Goal: Task Accomplishment & Management: Complete application form

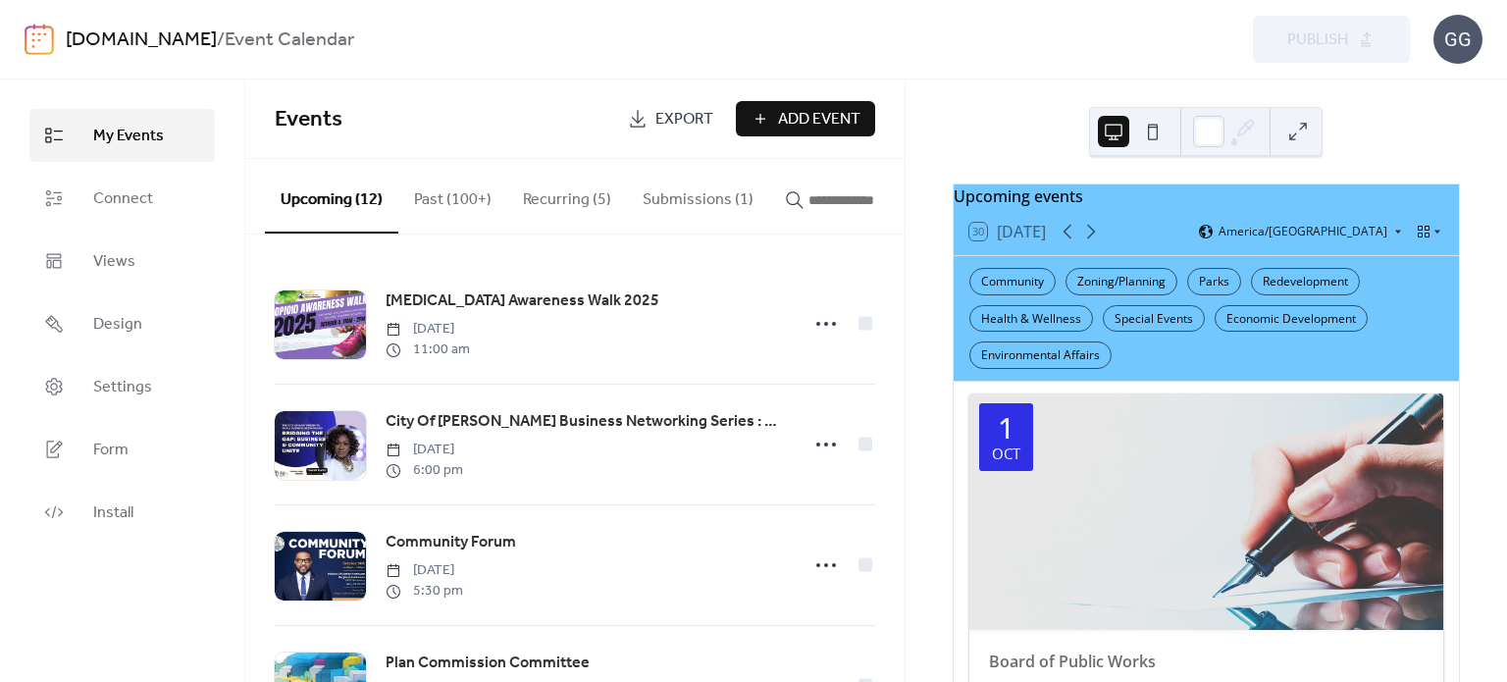
click at [780, 113] on span "Add Event" at bounding box center [819, 120] width 82 height 24
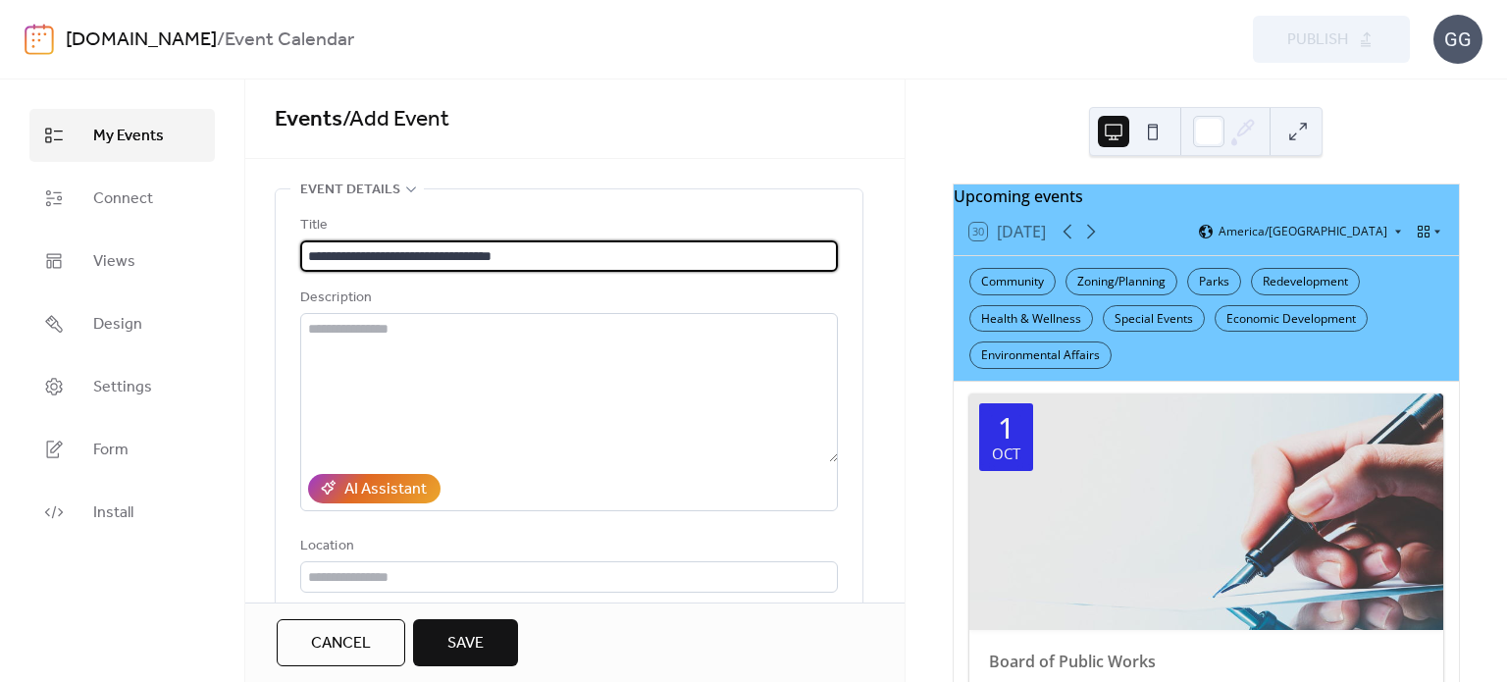
type input "**********"
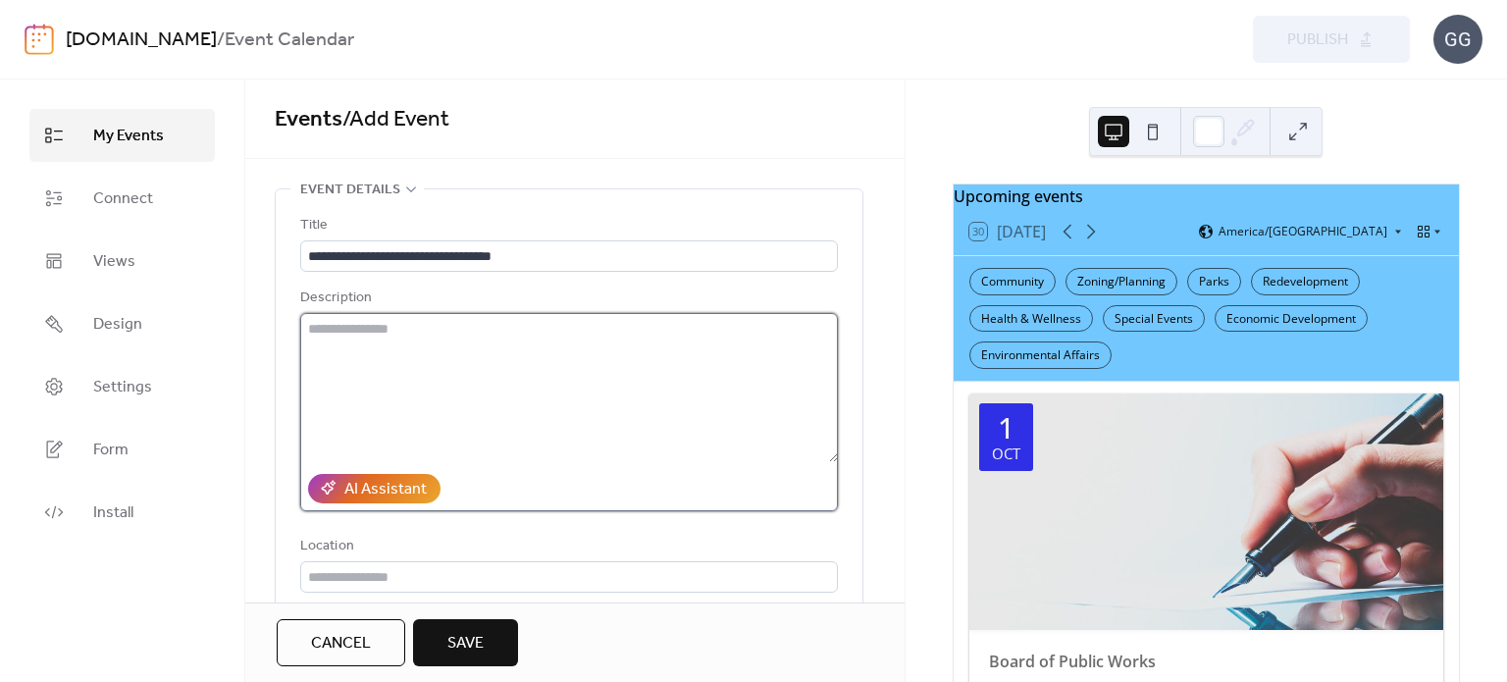
click at [420, 366] on textarea at bounding box center [569, 387] width 538 height 149
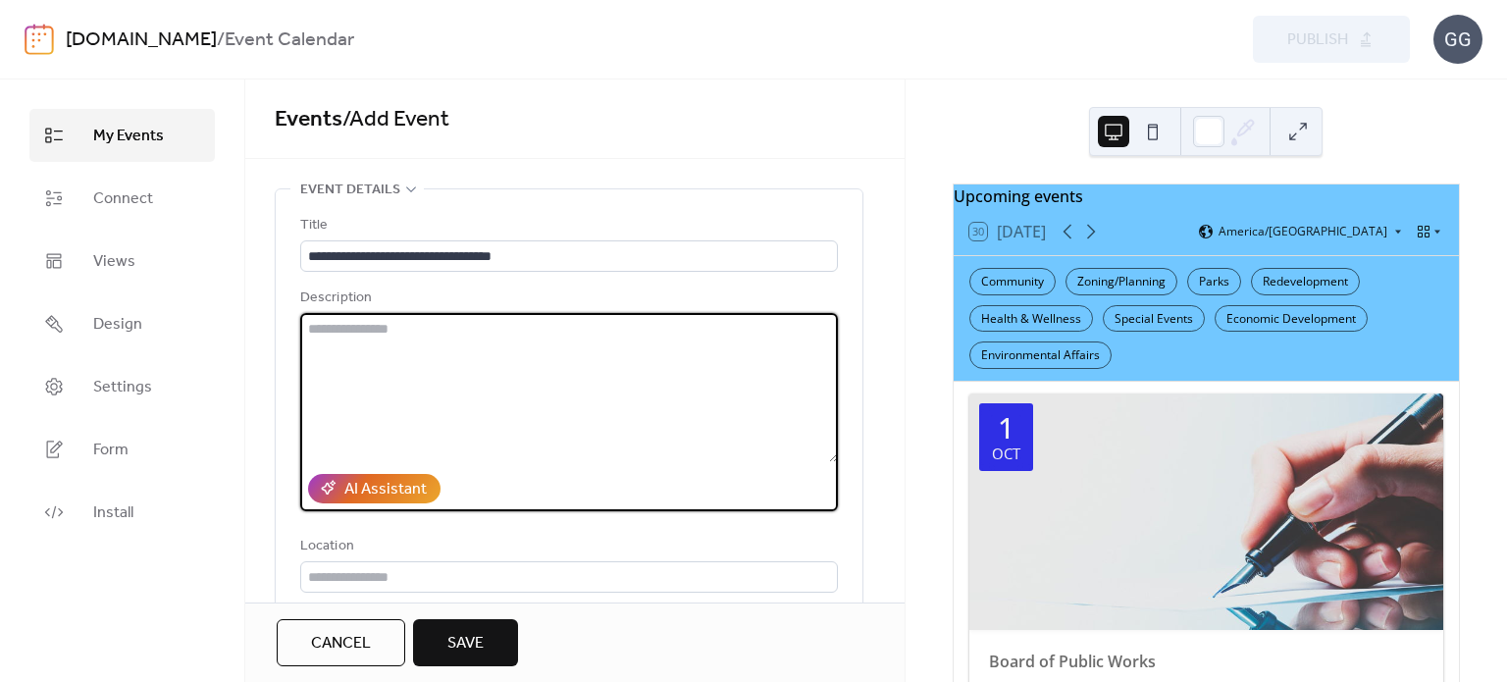
paste textarea "**********"
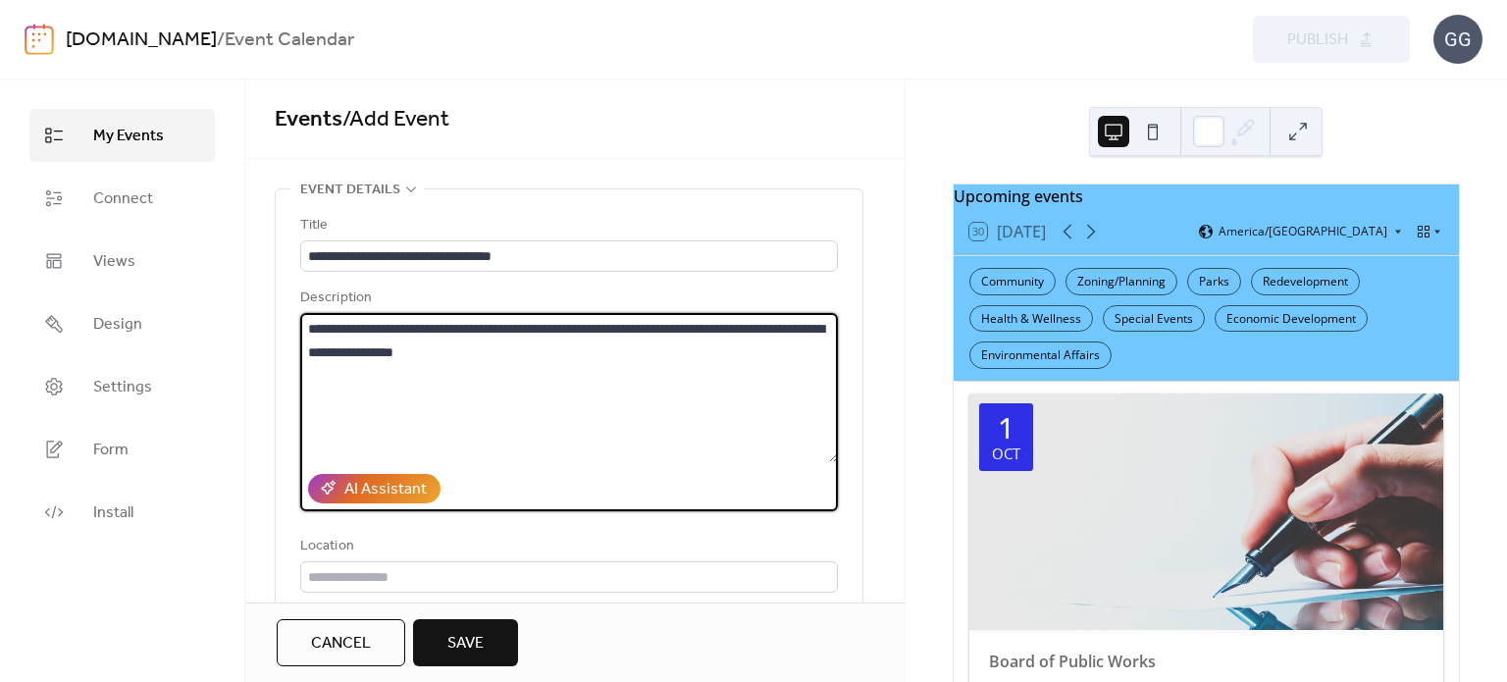
type textarea "**********"
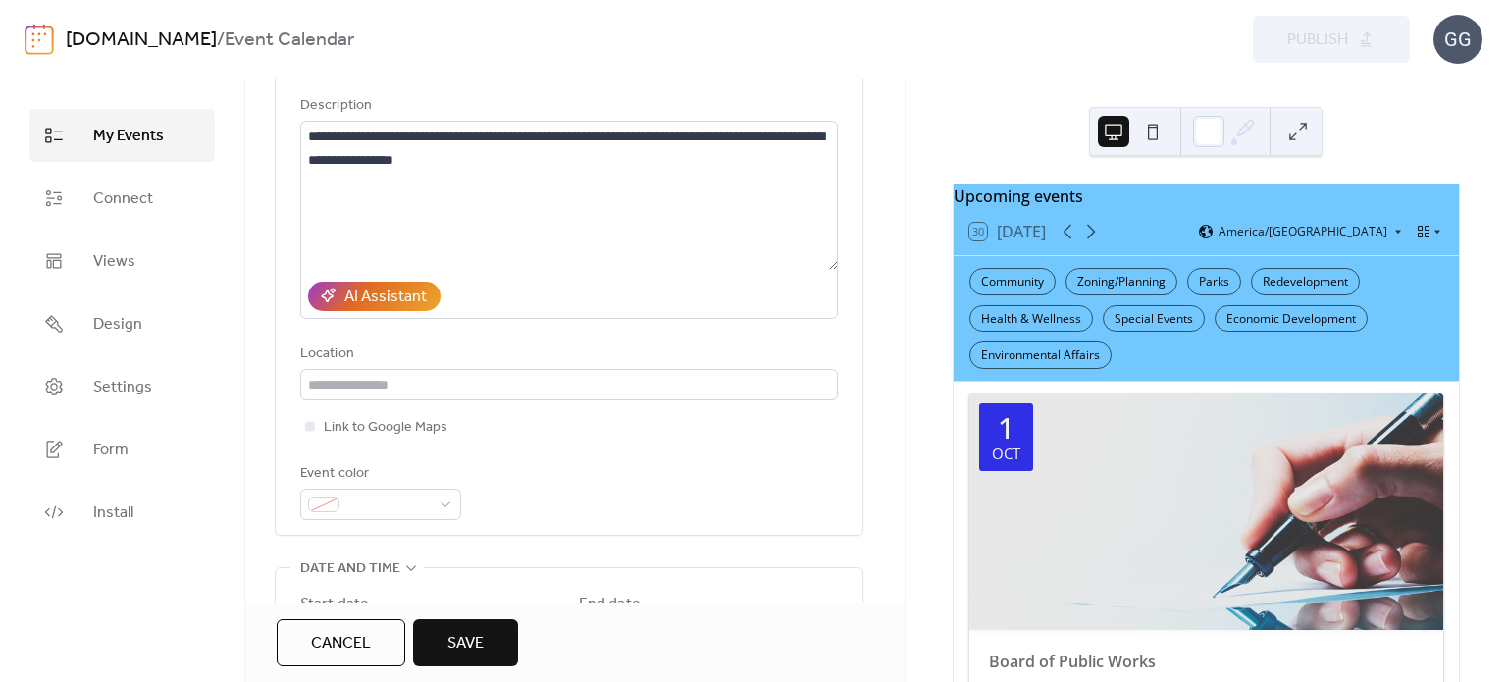
scroll to position [196, 0]
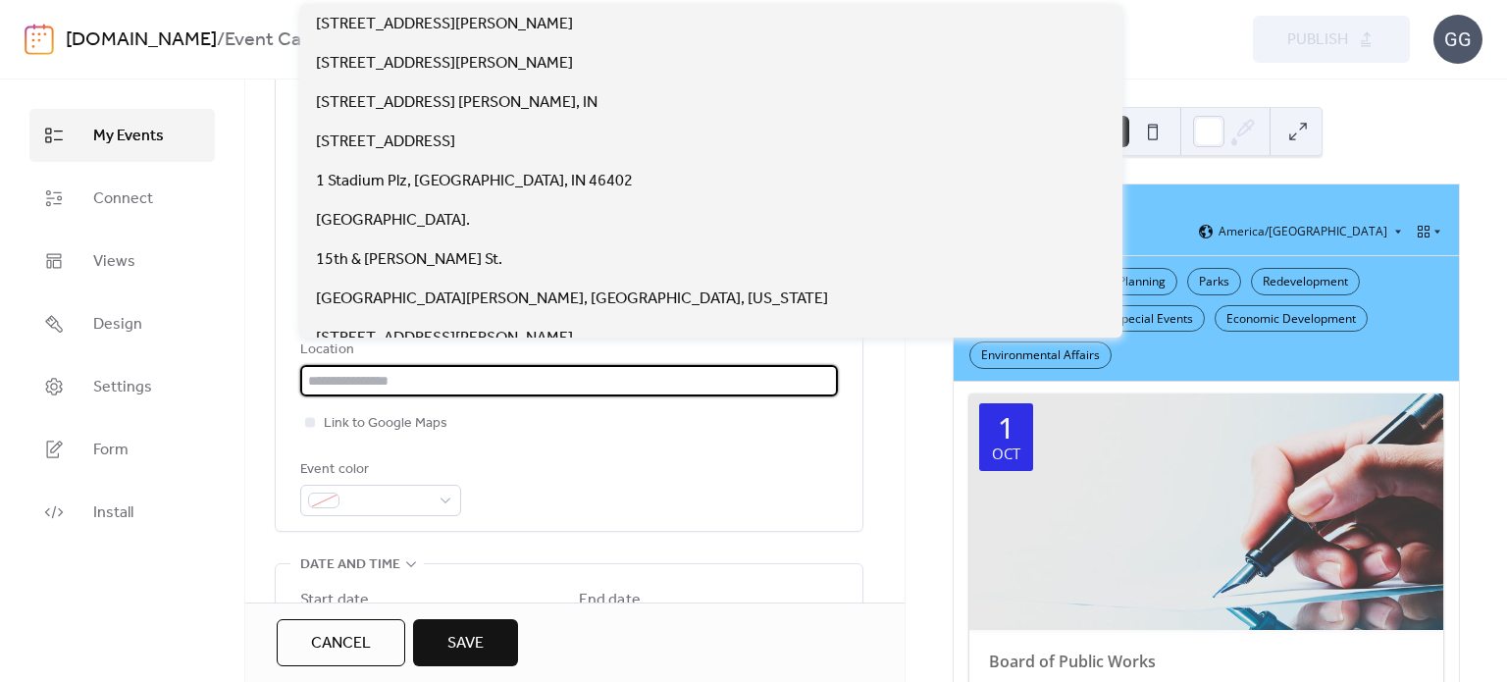
click at [588, 383] on input "text" at bounding box center [569, 380] width 538 height 31
paste input "**********"
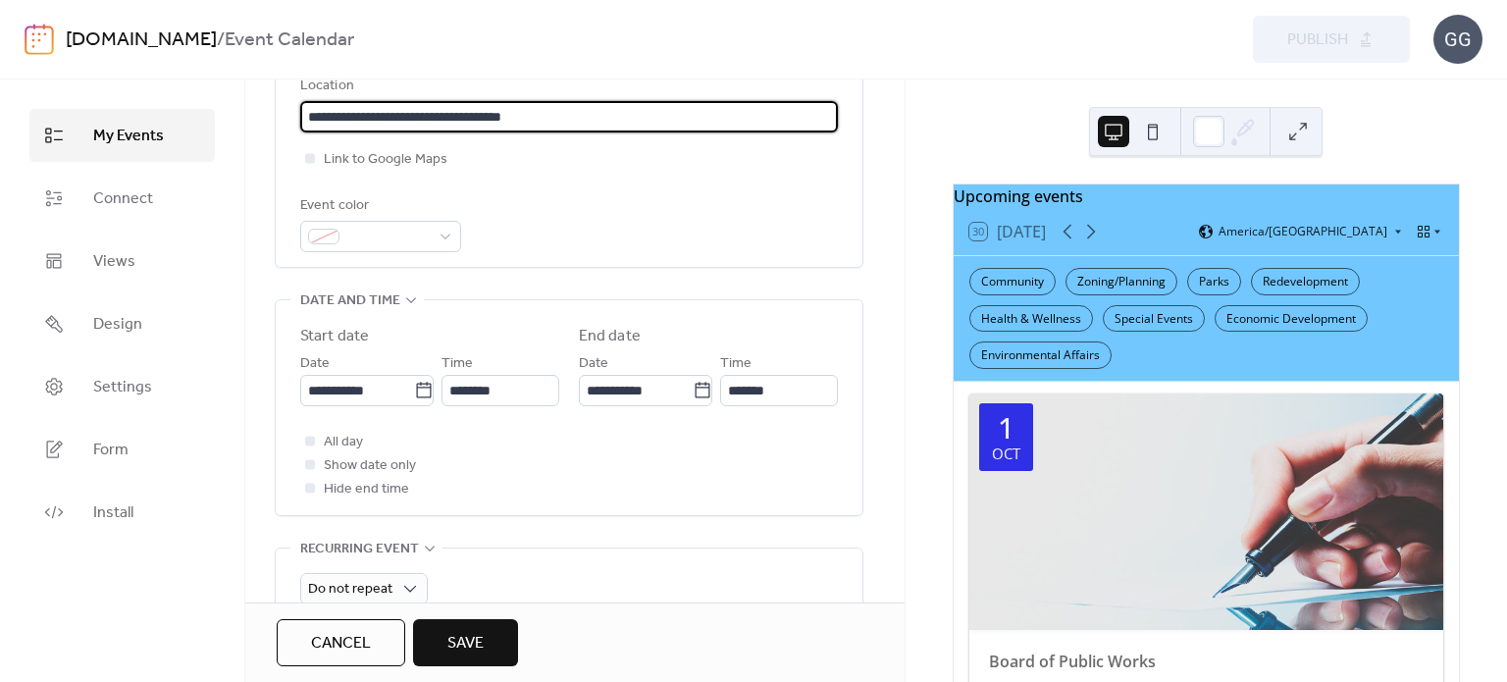
scroll to position [491, 0]
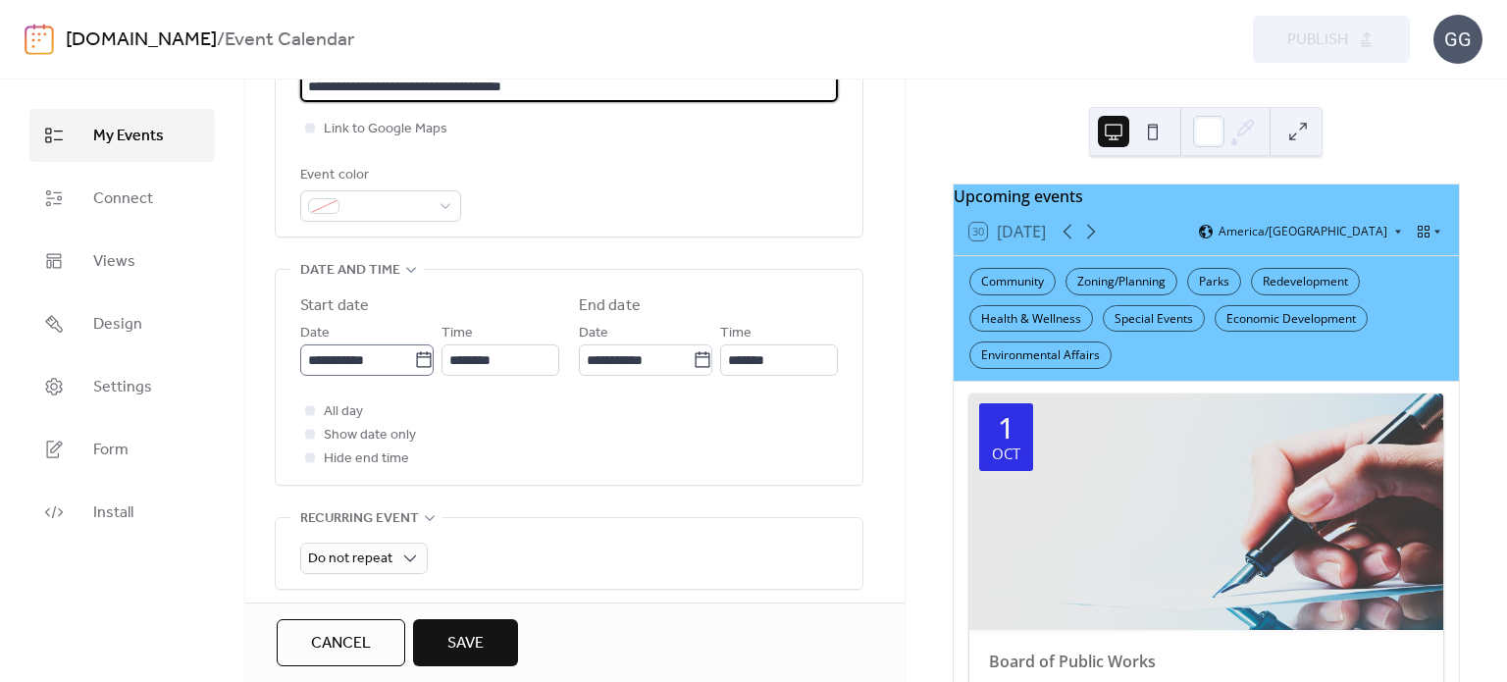
type input "**********"
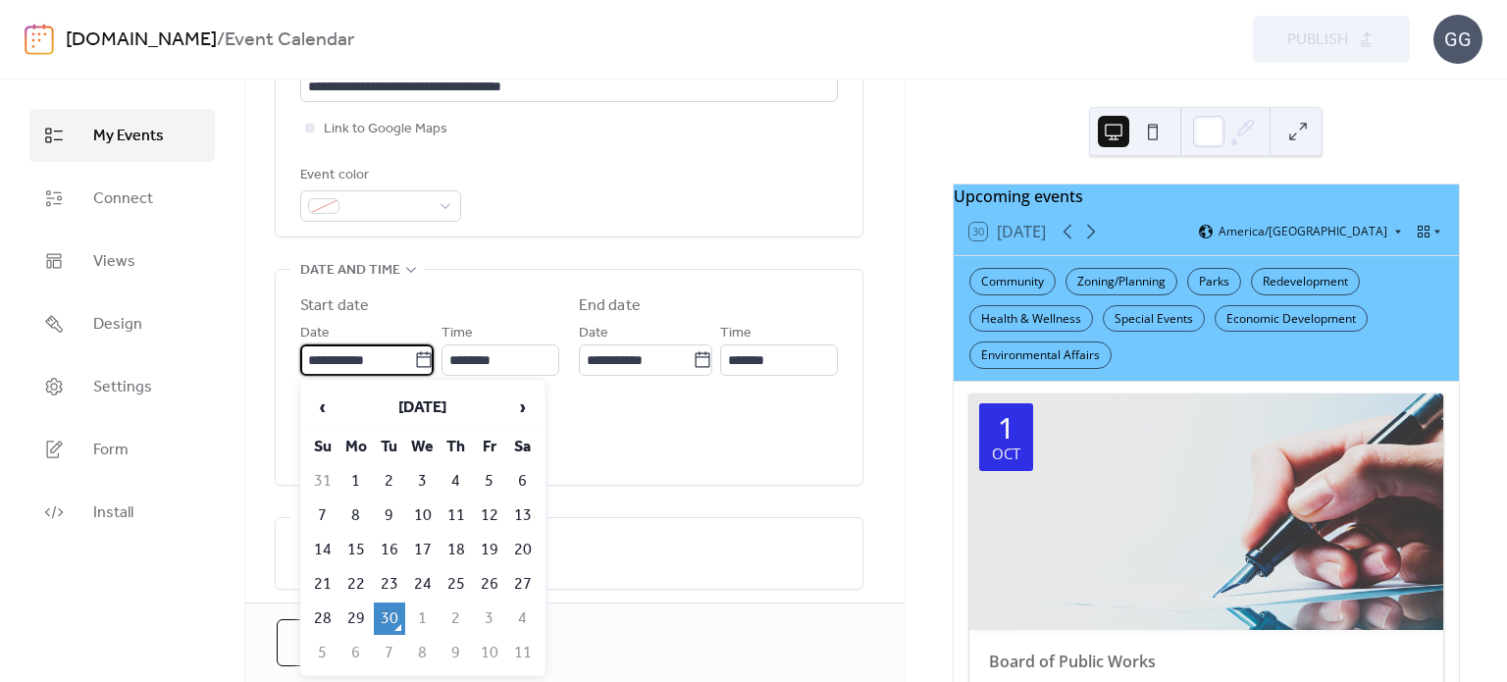
drag, startPoint x: 350, startPoint y: 354, endPoint x: 381, endPoint y: 362, distance: 31.4
click at [353, 356] on input "**********" at bounding box center [357, 359] width 114 height 31
click at [522, 406] on span "›" at bounding box center [522, 407] width 29 height 39
click at [438, 578] on td "22" at bounding box center [422, 584] width 31 height 32
type input "**********"
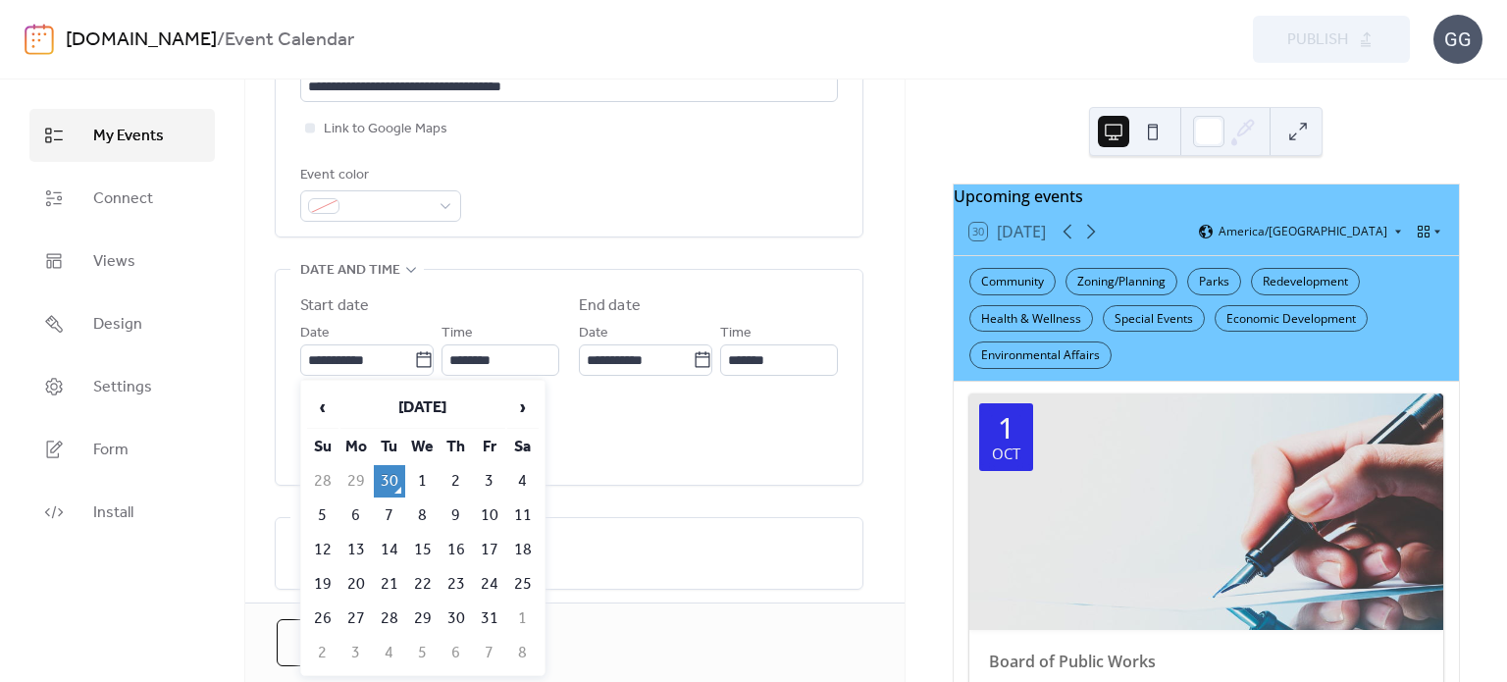
type input "**********"
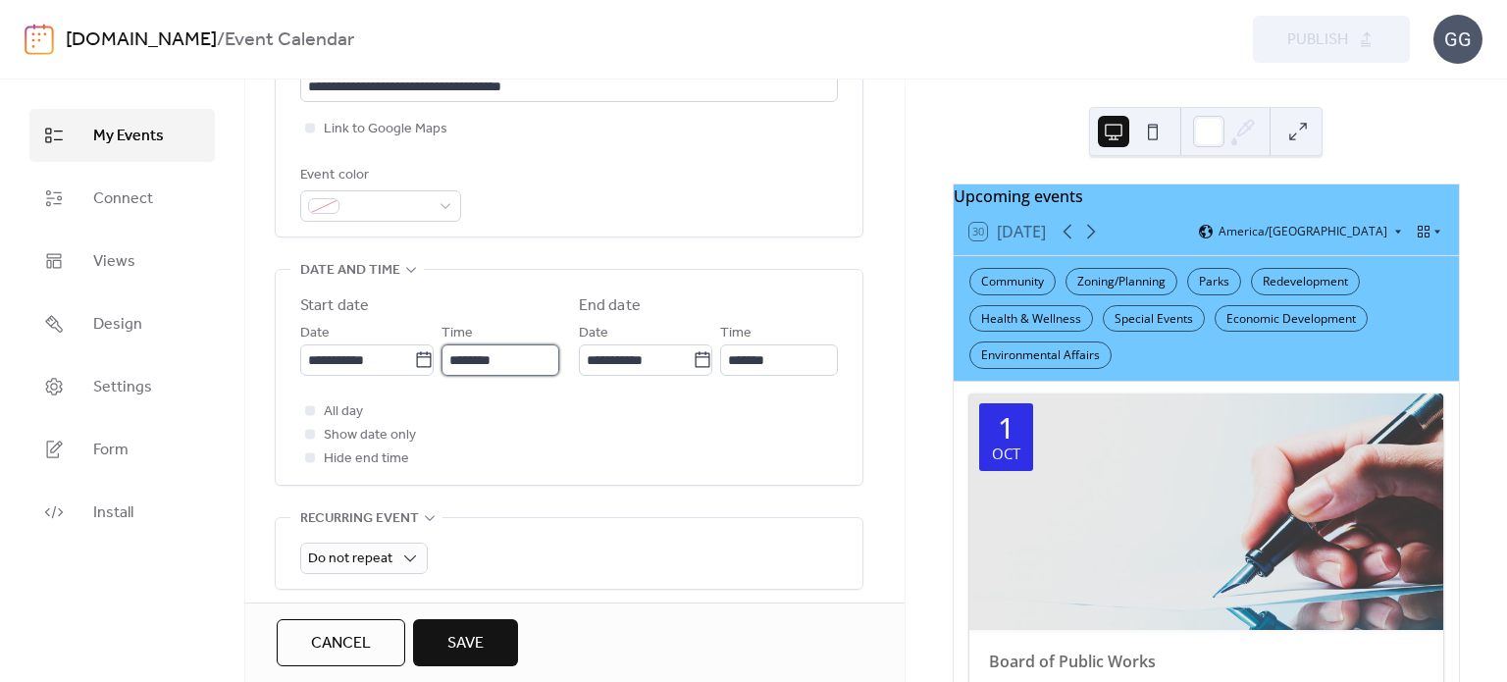
click at [491, 360] on input "********" at bounding box center [501, 359] width 118 height 31
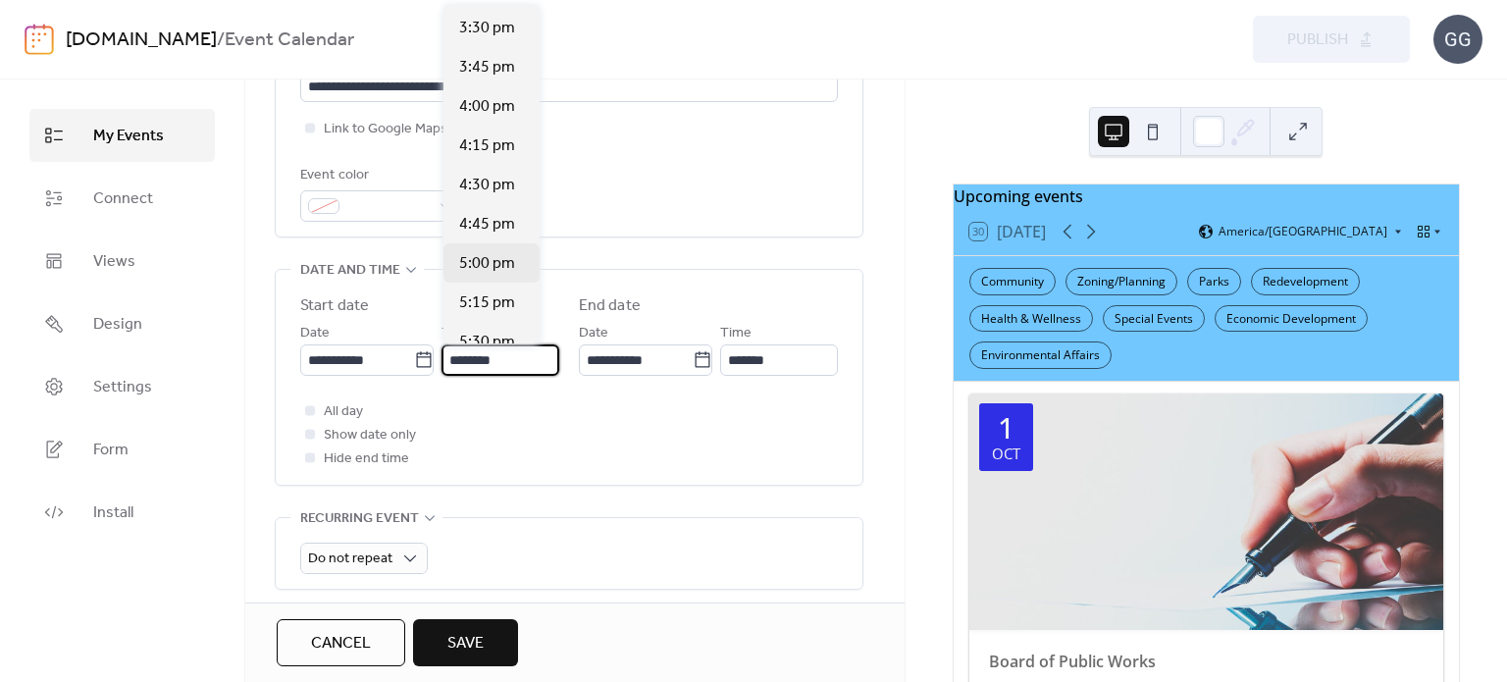
scroll to position [2473, 0]
click at [479, 291] on span "5:30 pm" at bounding box center [487, 300] width 56 height 24
type input "*******"
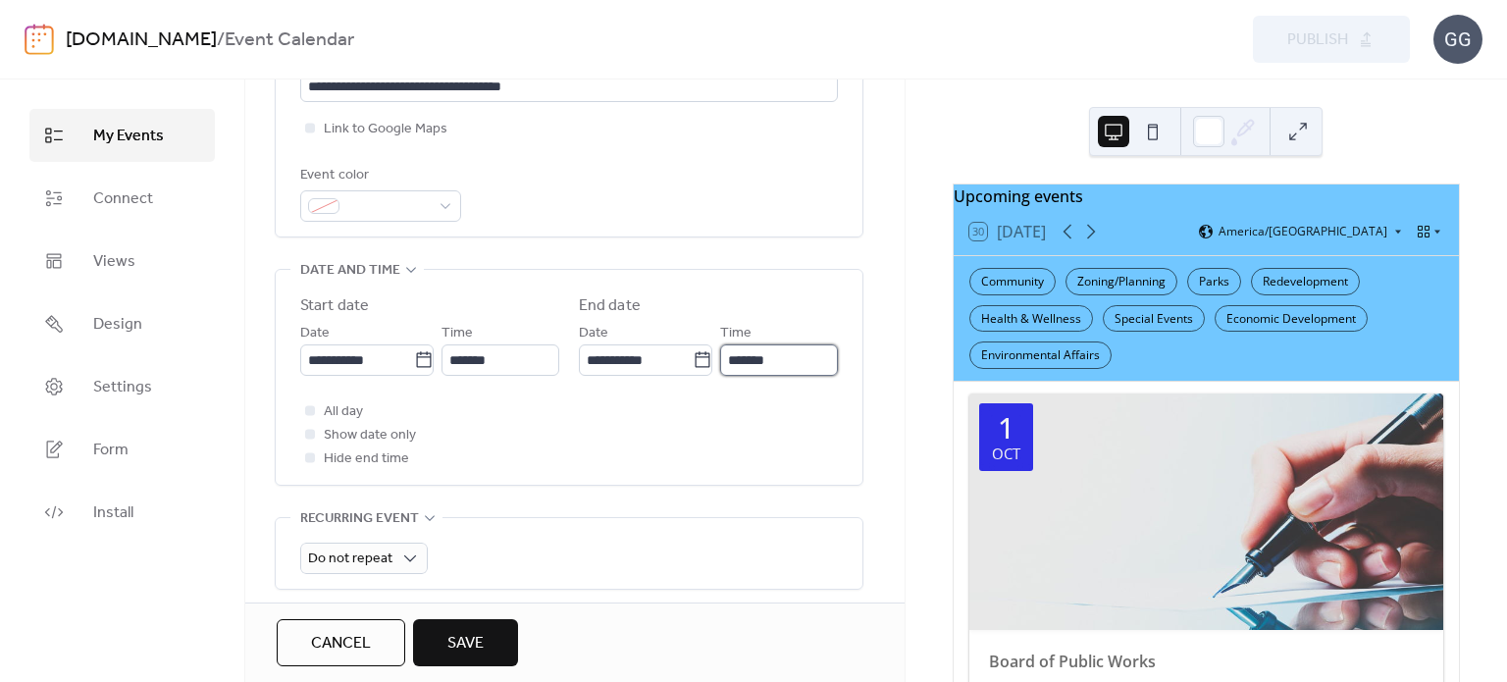
click at [773, 356] on input "*******" at bounding box center [779, 359] width 118 height 31
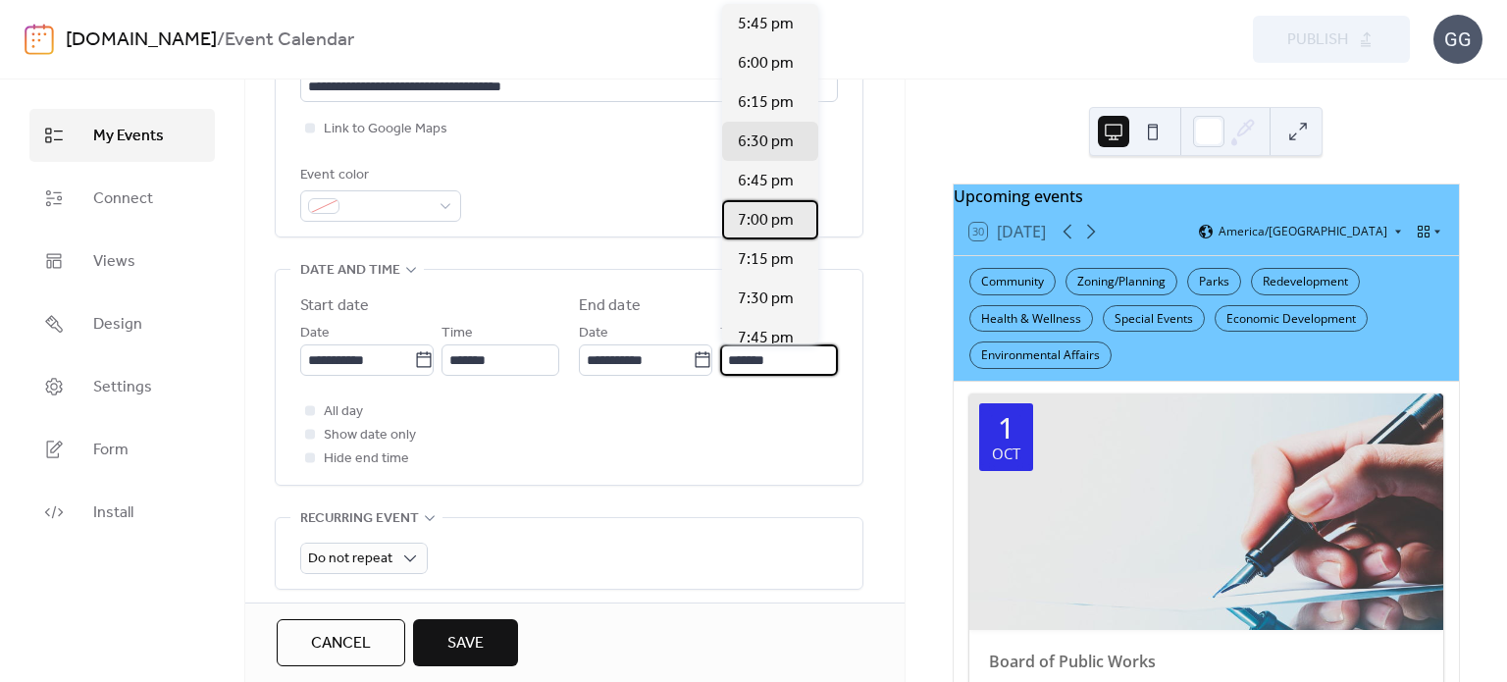
click at [779, 220] on span "7:00 pm" at bounding box center [766, 221] width 56 height 24
type input "*******"
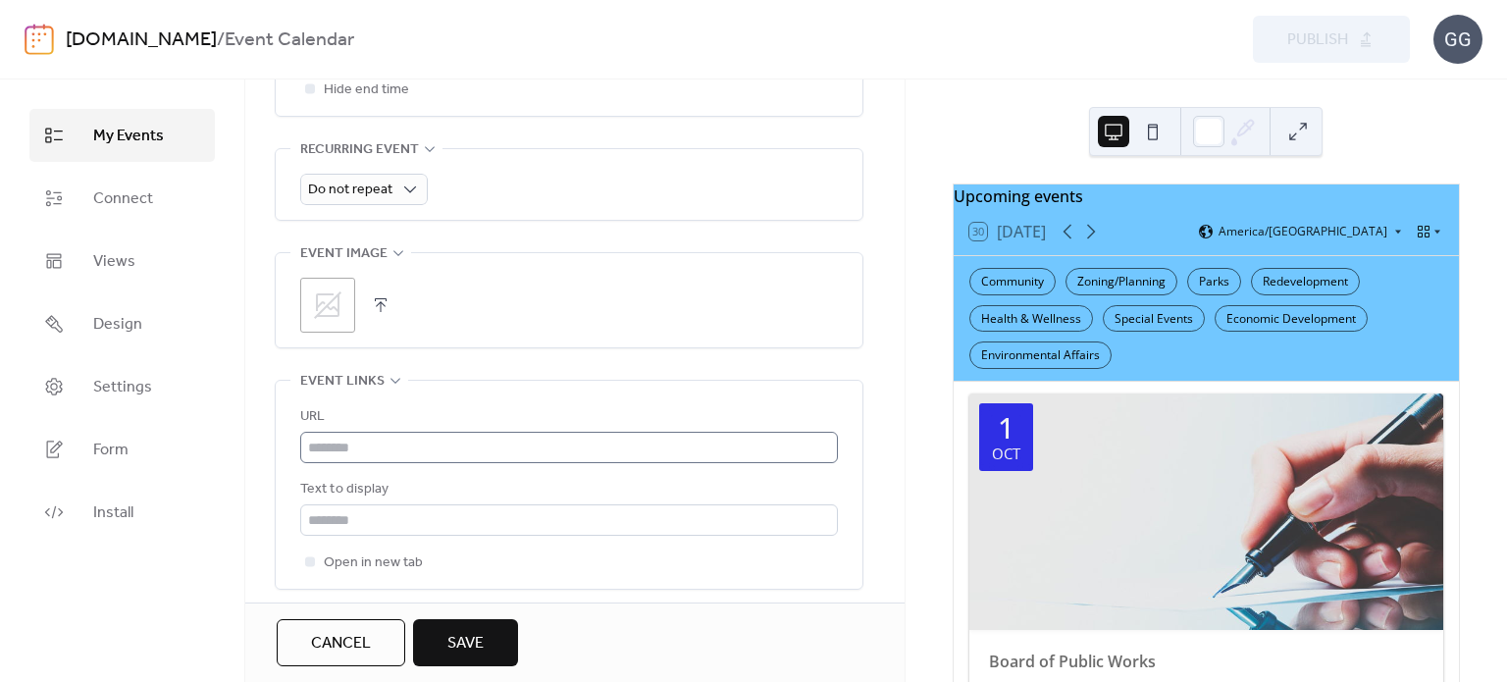
scroll to position [883, 0]
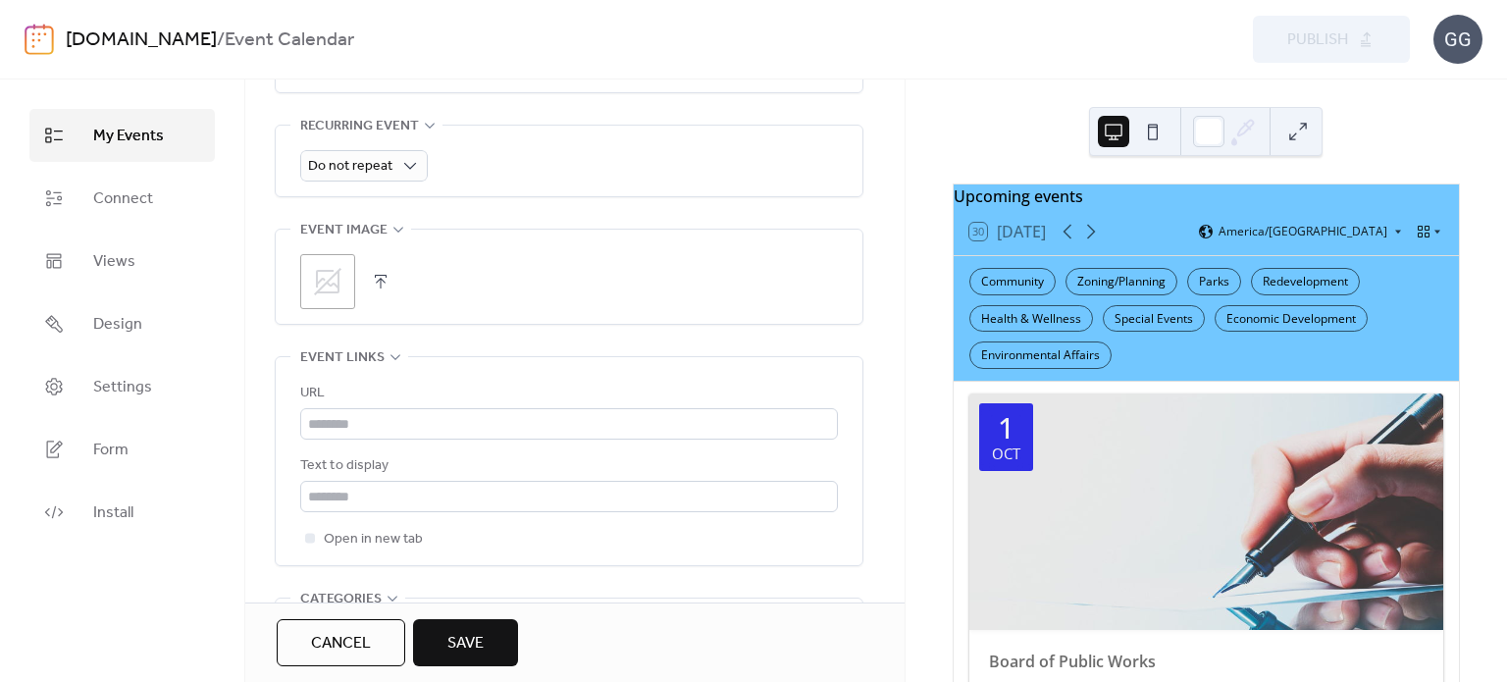
click at [325, 283] on icon at bounding box center [327, 281] width 27 height 27
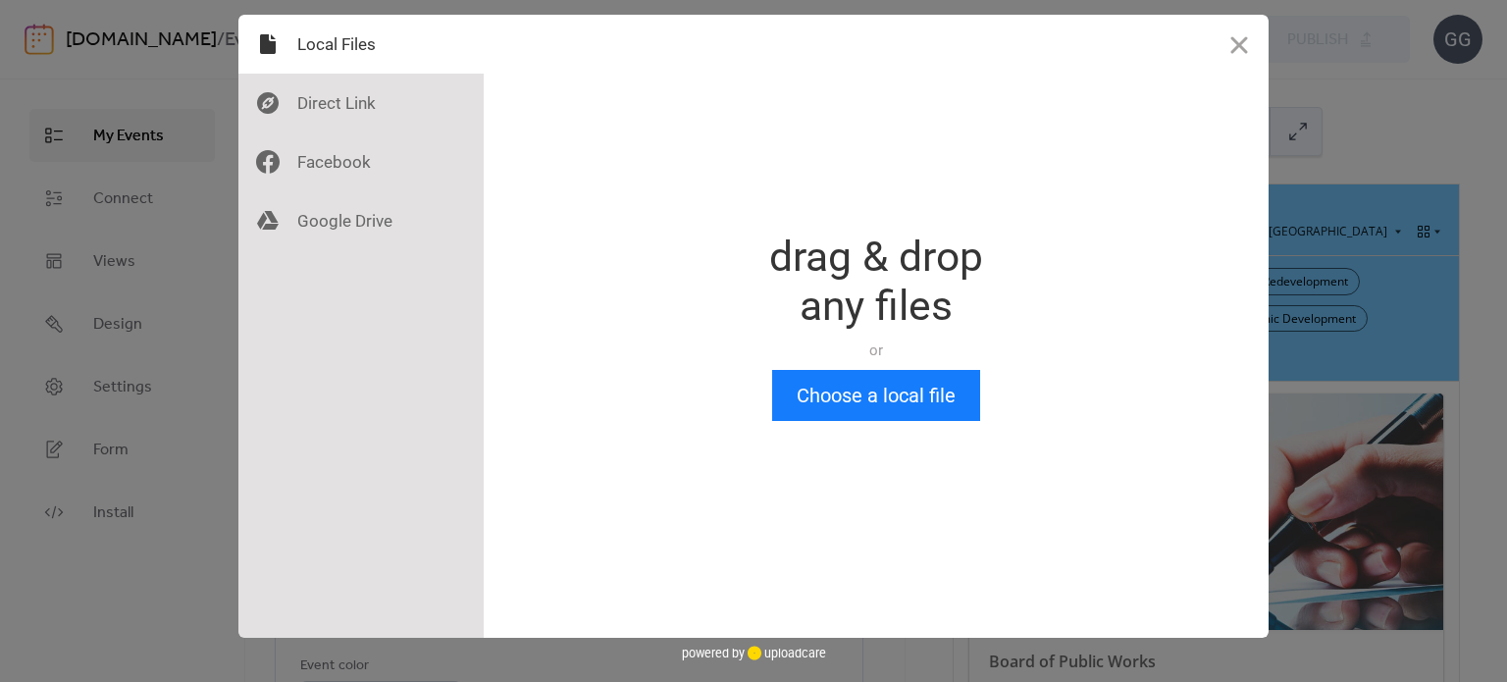
scroll to position [0, 0]
click at [883, 406] on button "Choose a local file" at bounding box center [876, 395] width 208 height 51
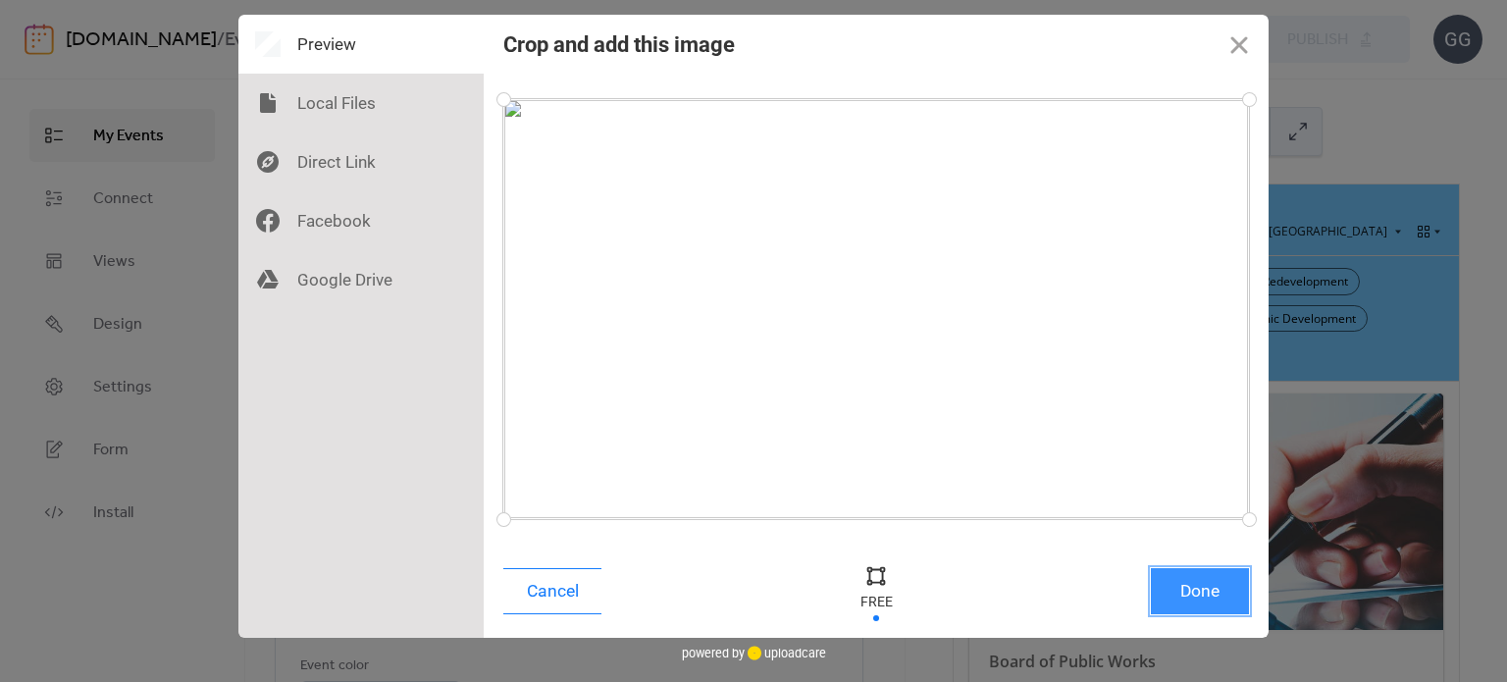
click at [1200, 592] on button "Done" at bounding box center [1200, 591] width 98 height 46
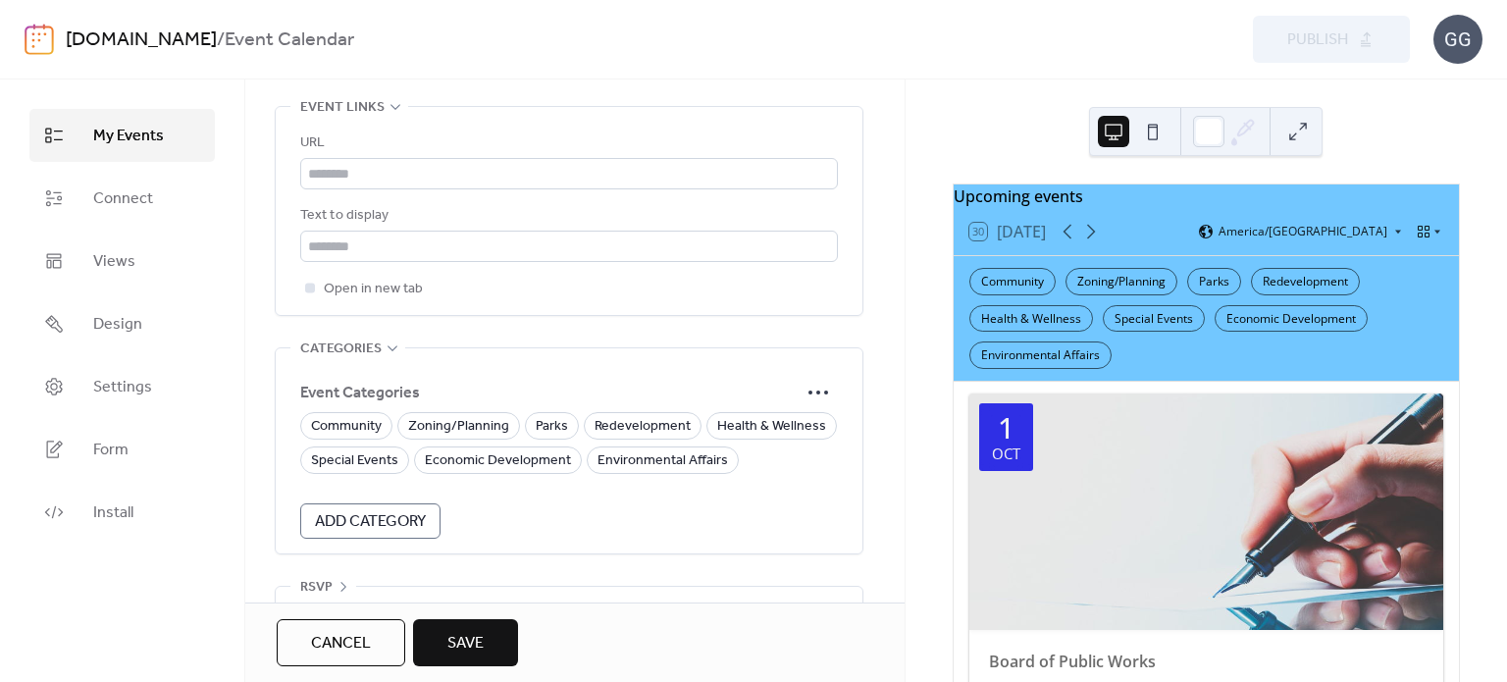
scroll to position [1178, 0]
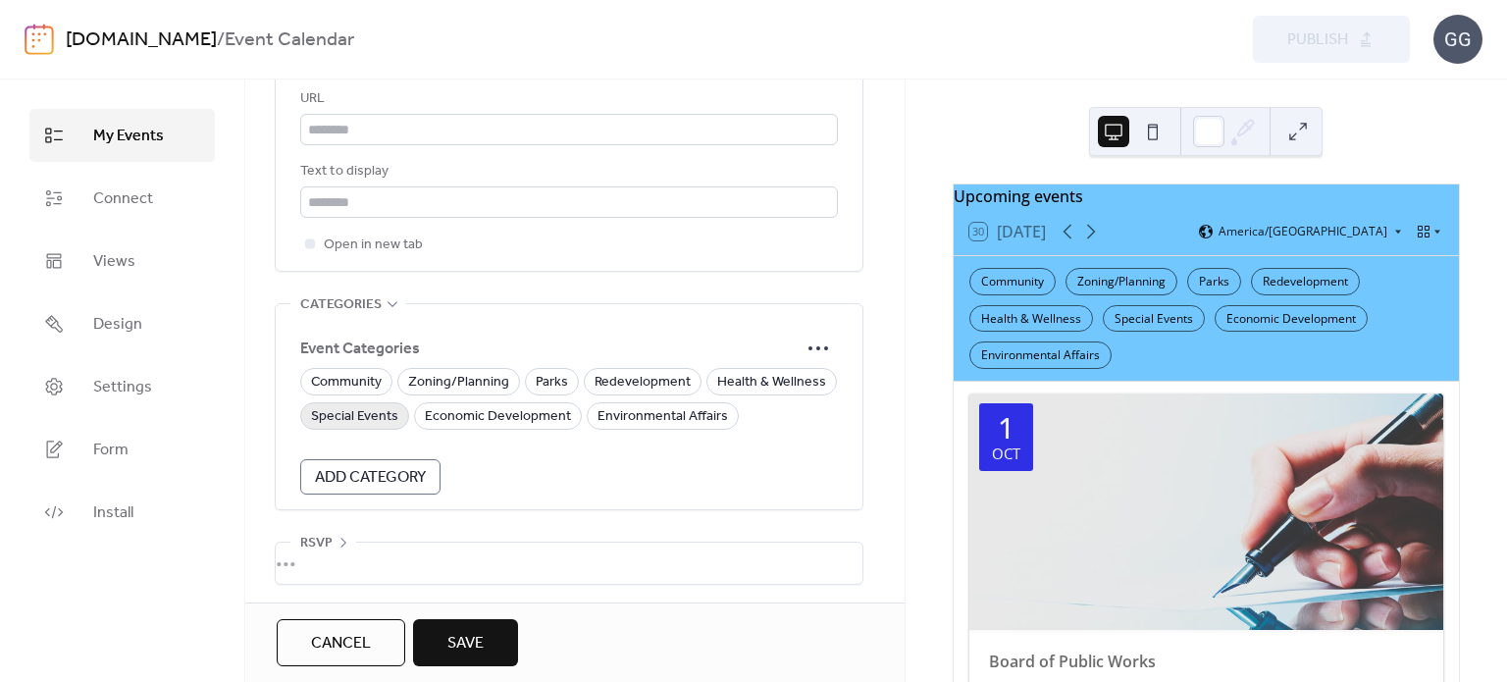
click at [363, 413] on span "Special Events" at bounding box center [354, 417] width 87 height 24
click at [355, 379] on span "Community" at bounding box center [346, 383] width 71 height 24
click at [381, 419] on span "Special Events" at bounding box center [354, 417] width 87 height 24
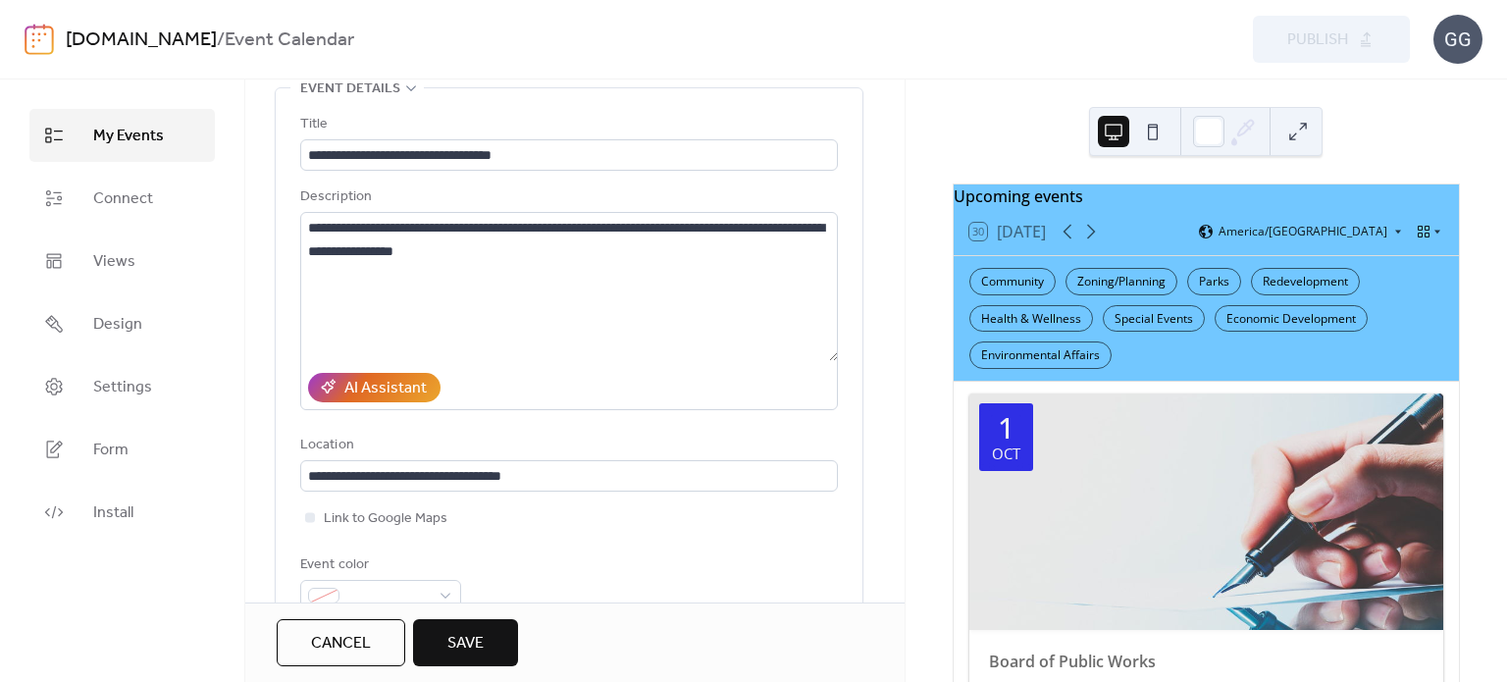
scroll to position [100, 0]
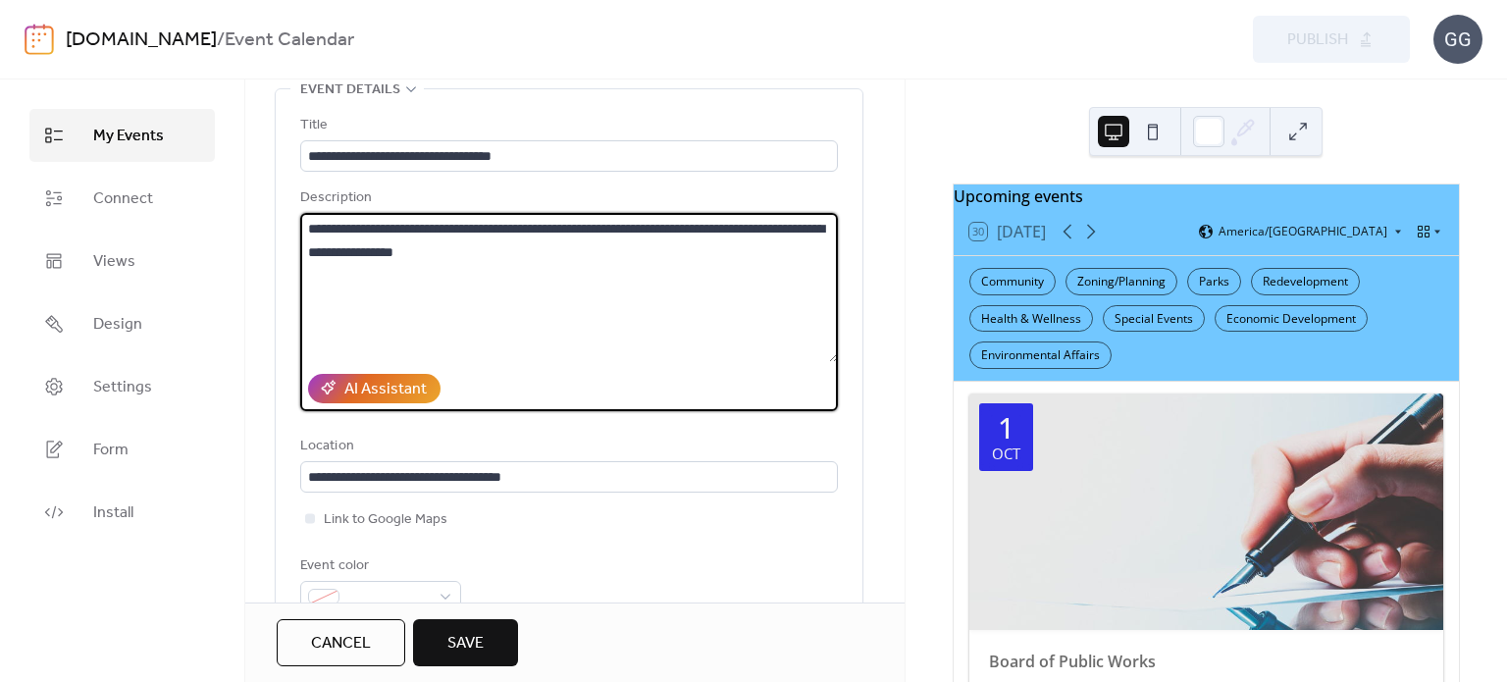
click at [546, 256] on textarea "**********" at bounding box center [569, 287] width 538 height 149
paste textarea "**********"
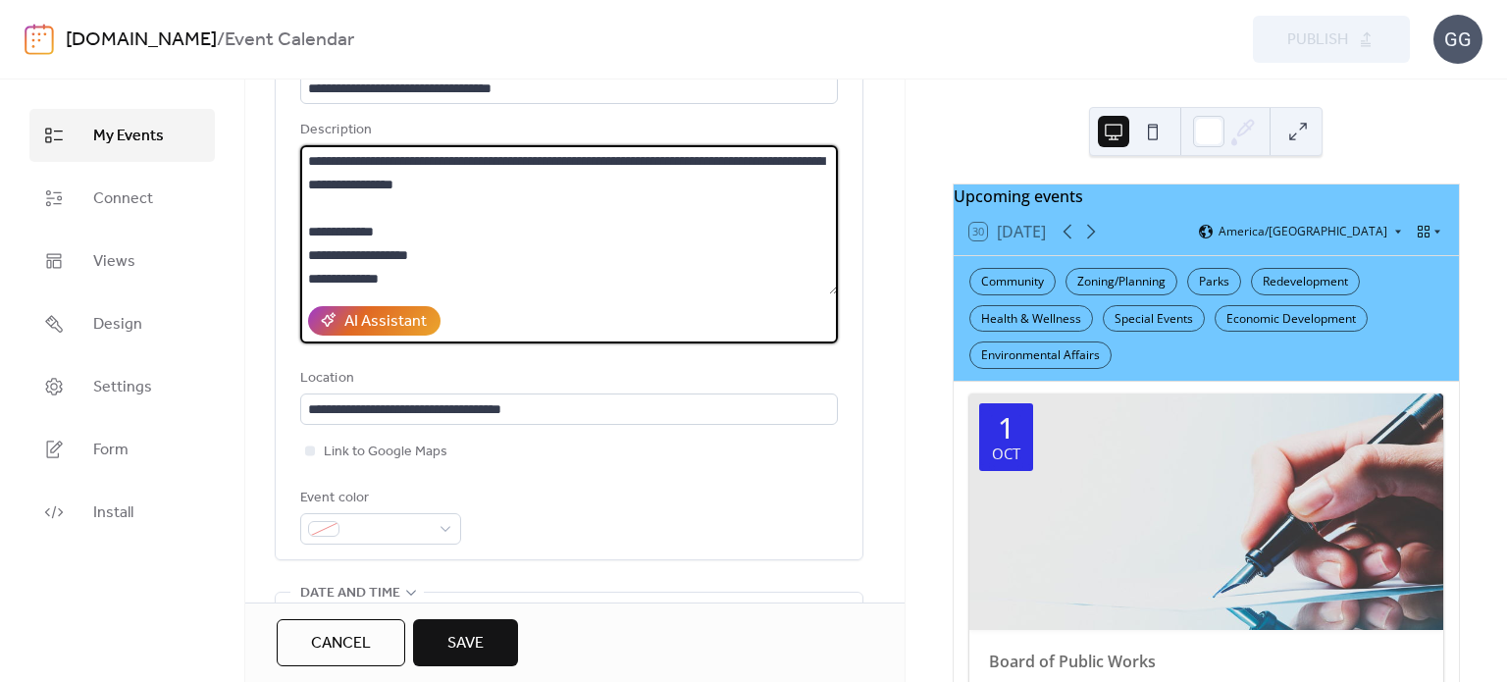
scroll to position [198, 0]
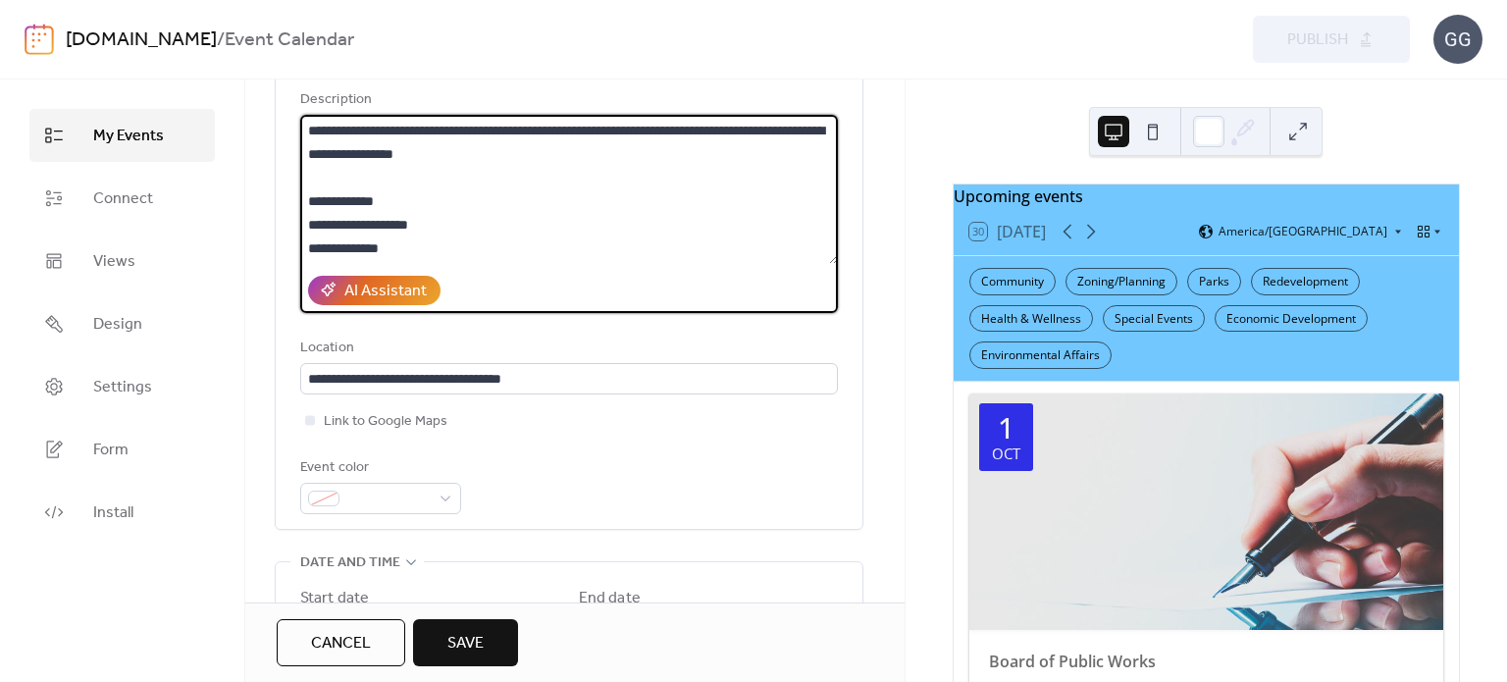
type textarea "**********"
click at [475, 632] on span "Save" at bounding box center [466, 644] width 36 height 24
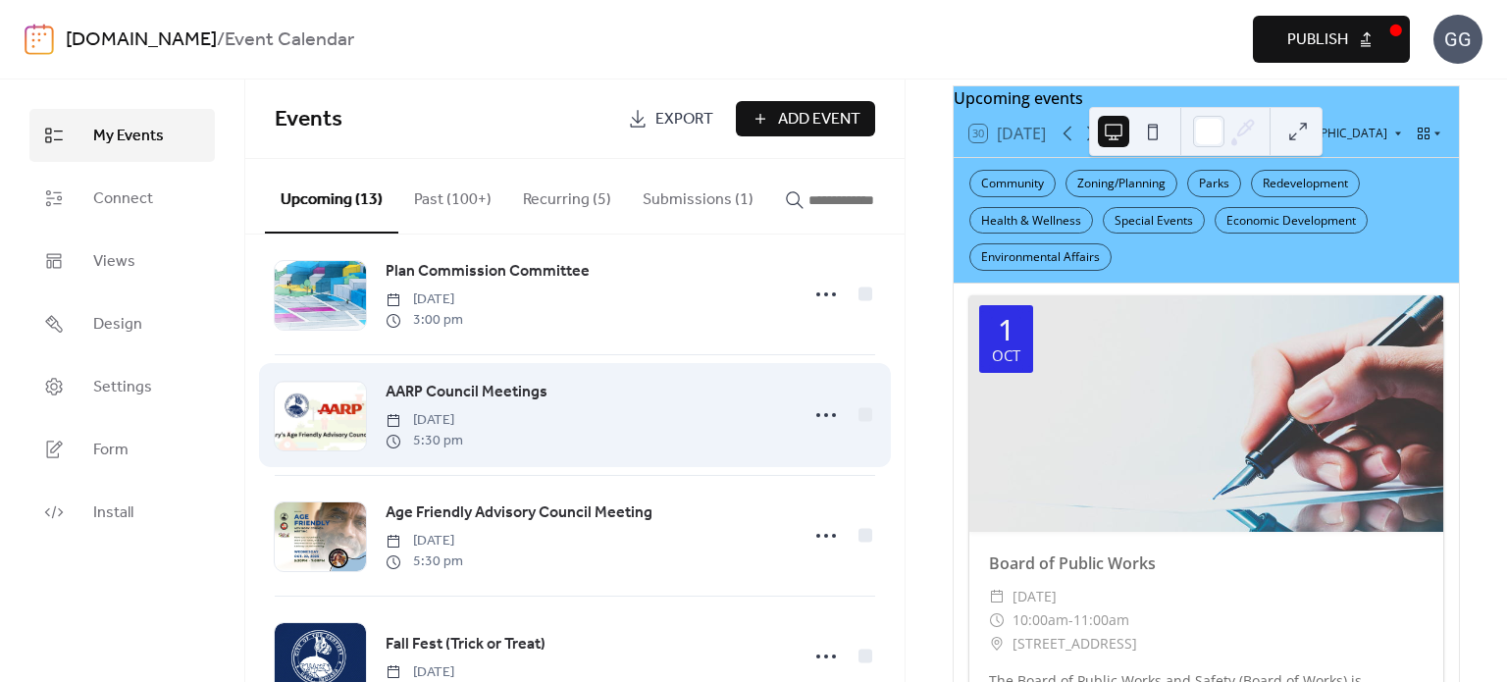
scroll to position [302, 0]
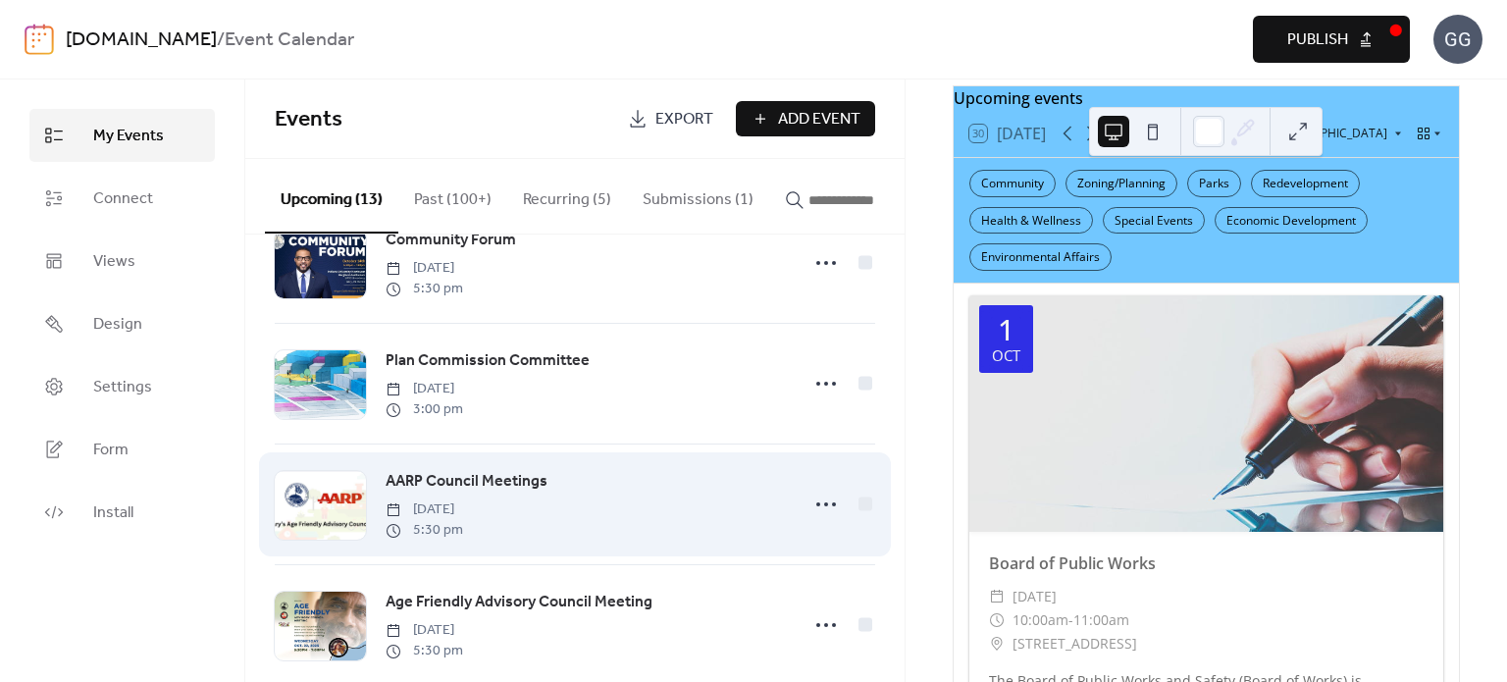
click at [428, 486] on span "AARP Council Meetings" at bounding box center [467, 482] width 162 height 24
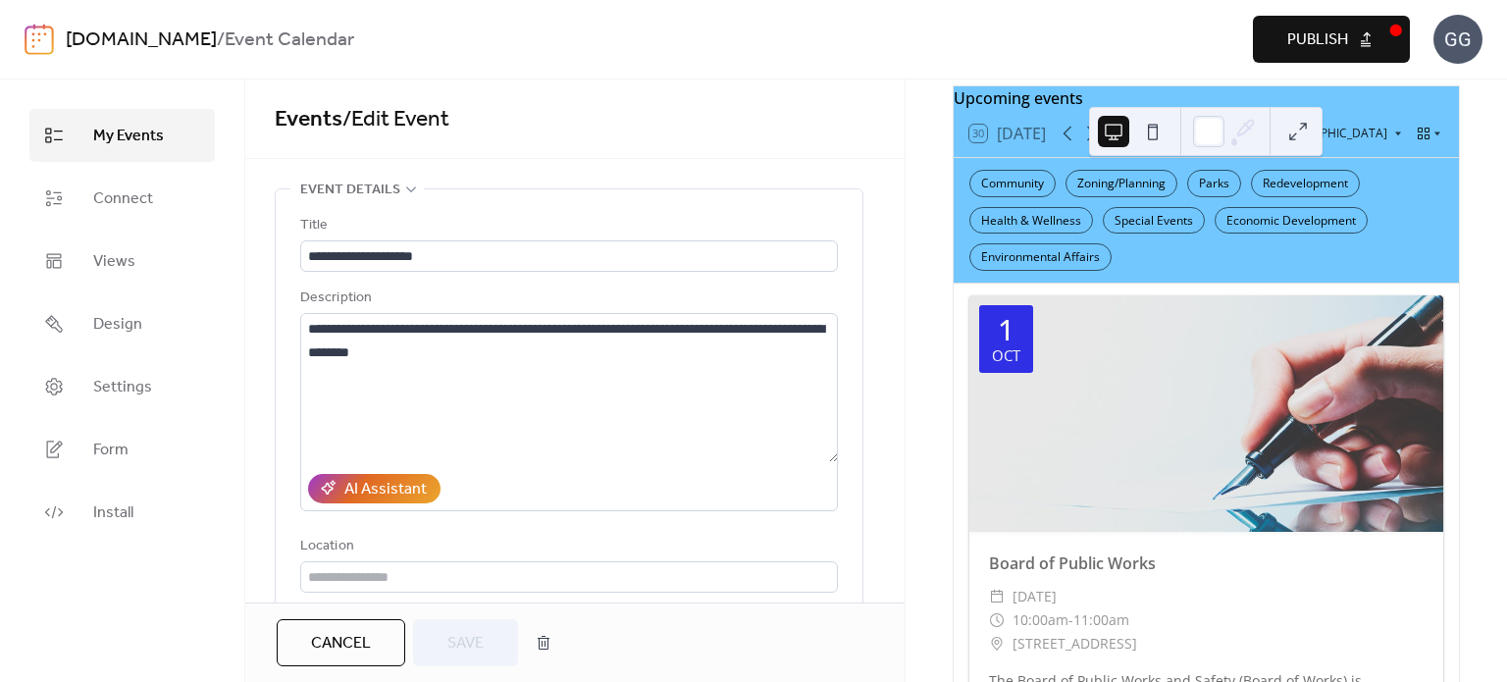
click at [539, 96] on div "Events / Edit Event" at bounding box center [574, 118] width 659 height 79
click at [111, 142] on span "My Events" at bounding box center [128, 137] width 71 height 24
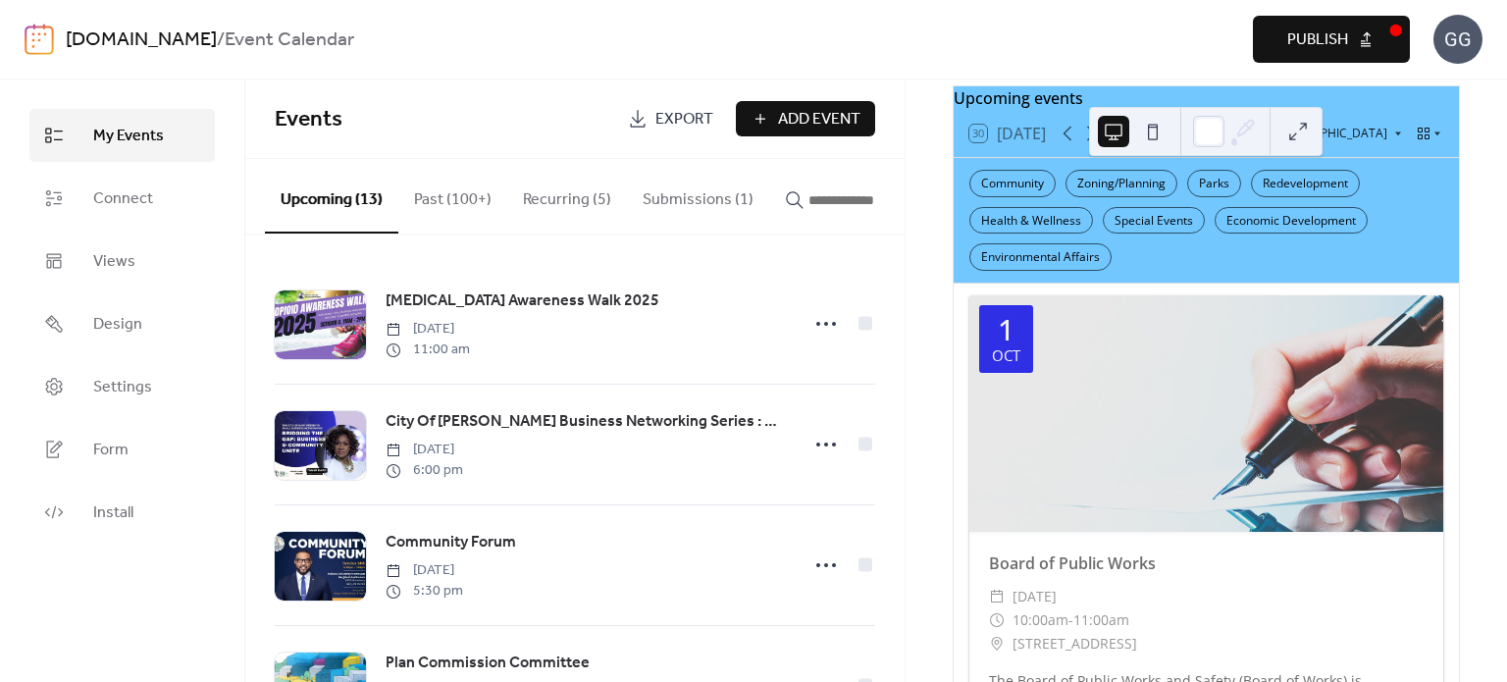
click at [1311, 49] on span "Publish" at bounding box center [1318, 40] width 61 height 24
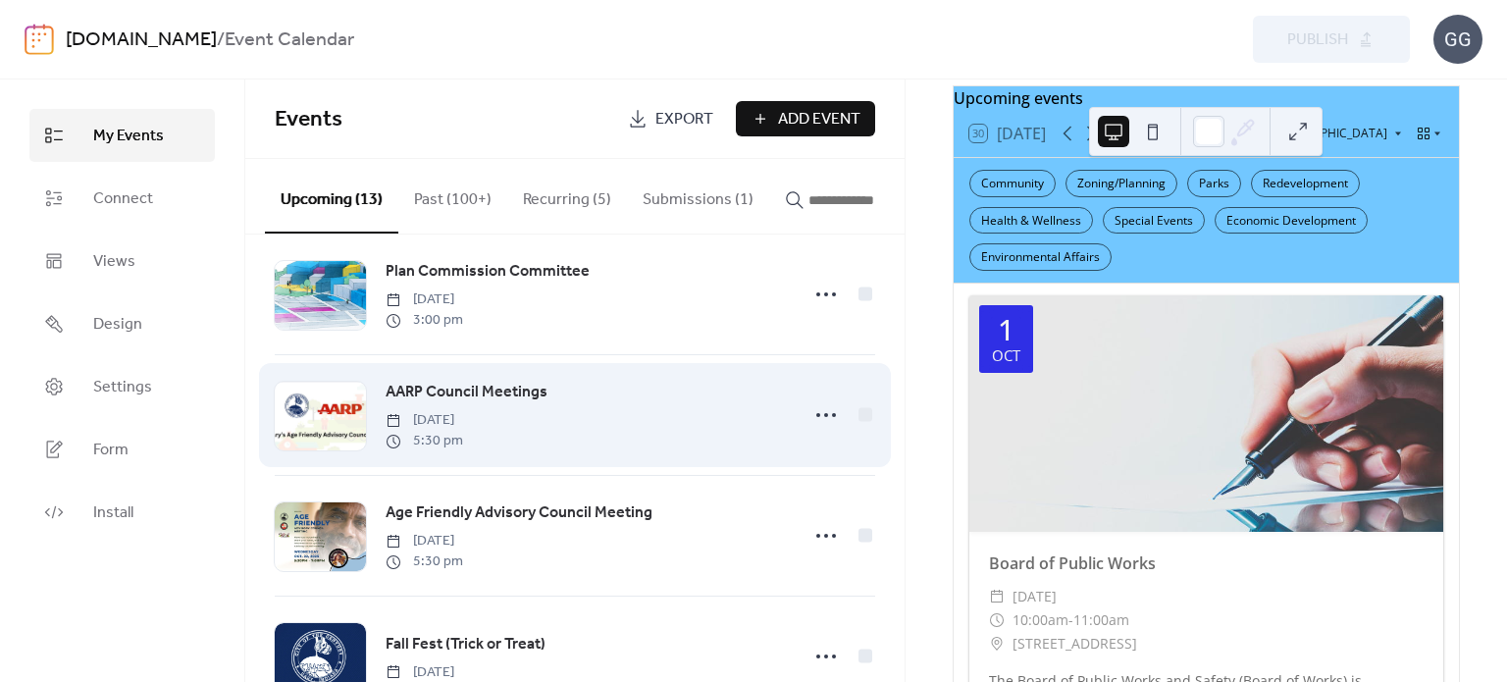
scroll to position [393, 0]
click at [341, 415] on div at bounding box center [320, 415] width 91 height 69
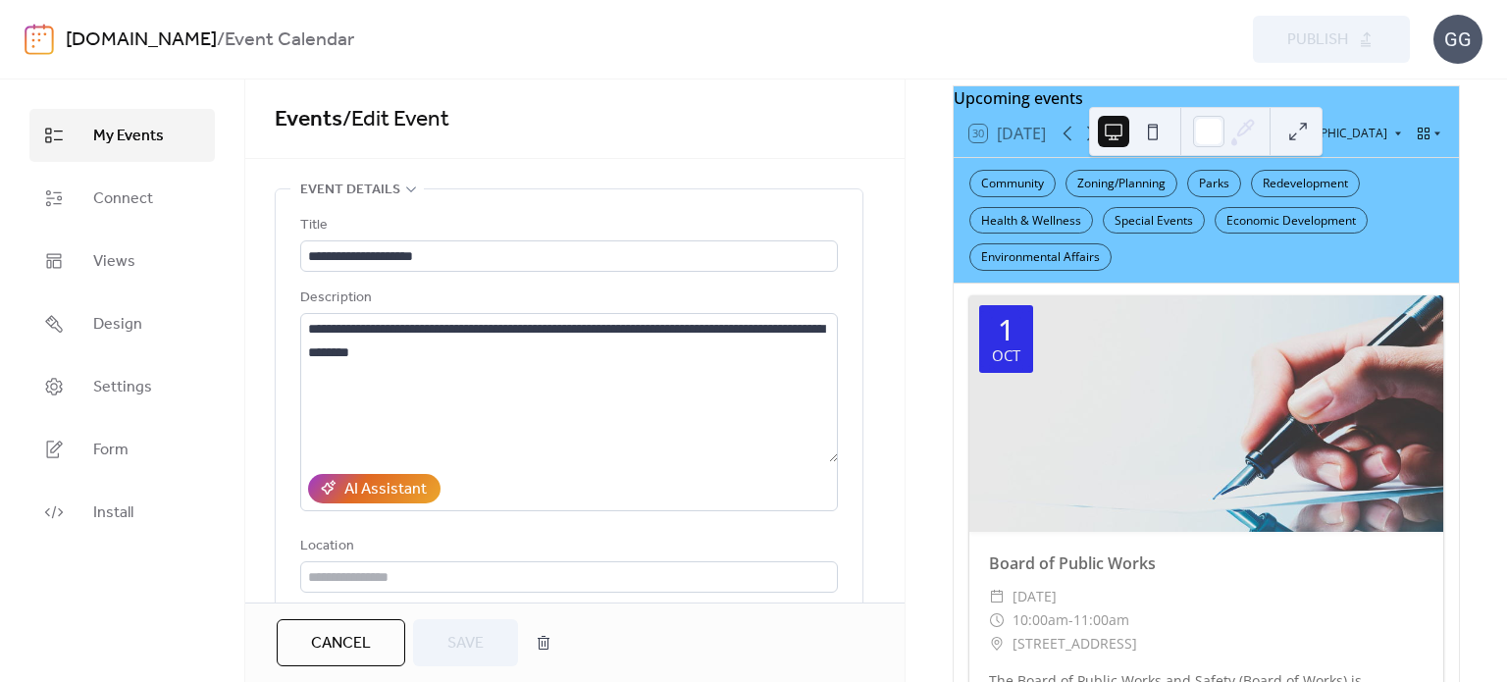
click at [128, 132] on span "My Events" at bounding box center [128, 137] width 71 height 24
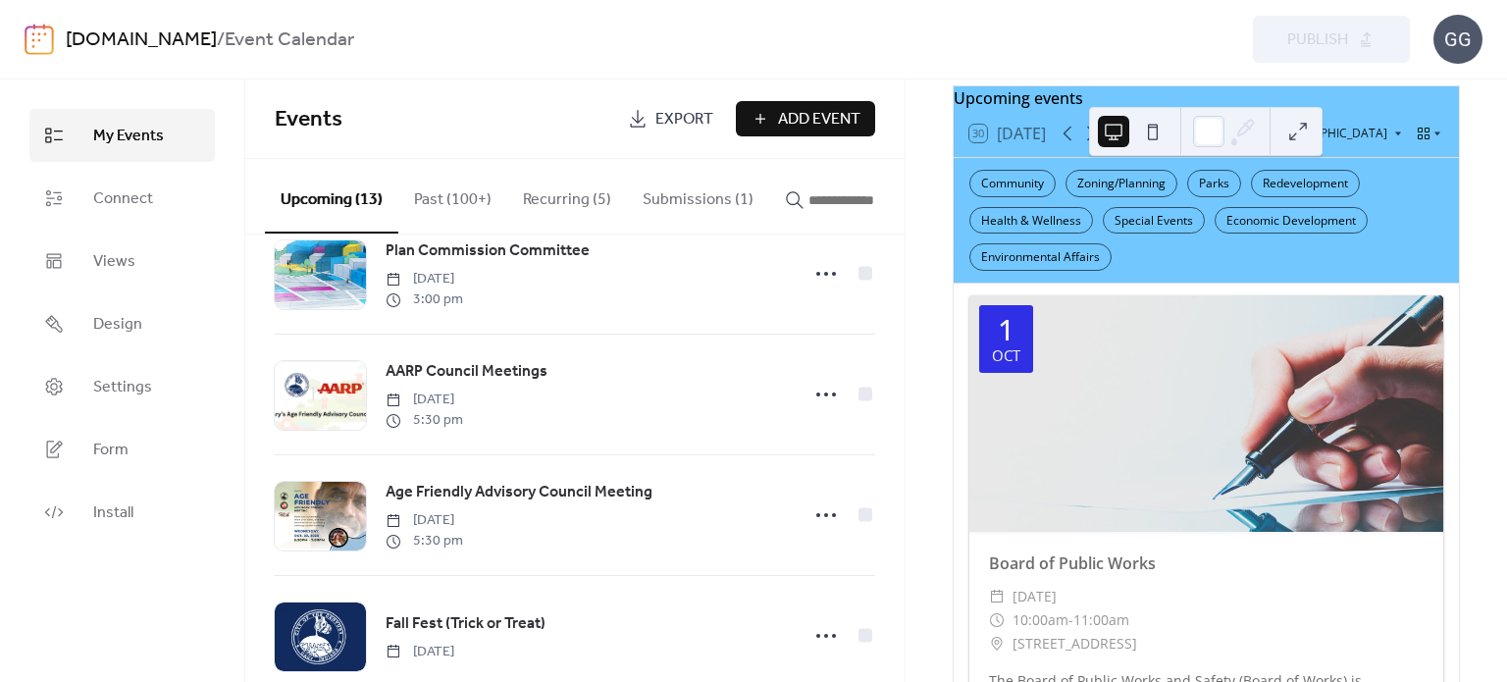
scroll to position [393, 0]
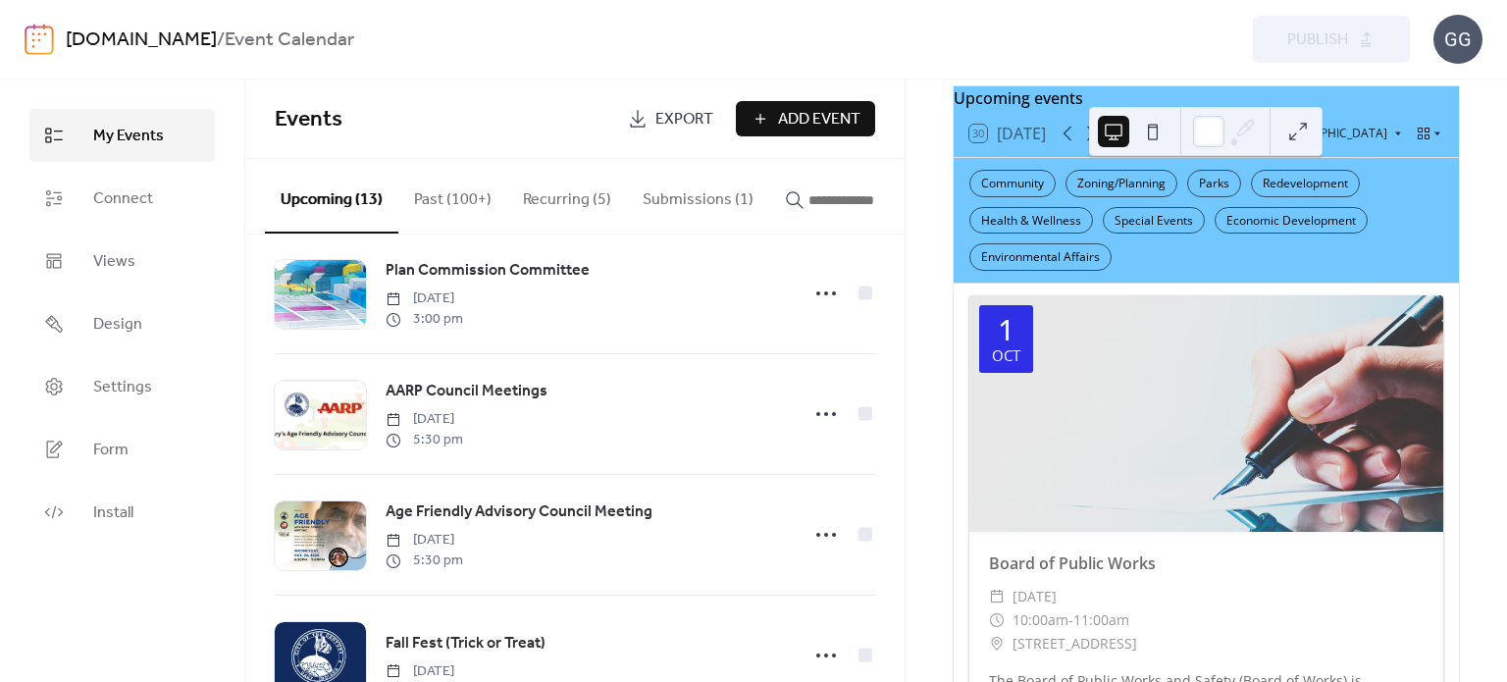
click at [557, 191] on button "Recurring (5)" at bounding box center [567, 195] width 120 height 73
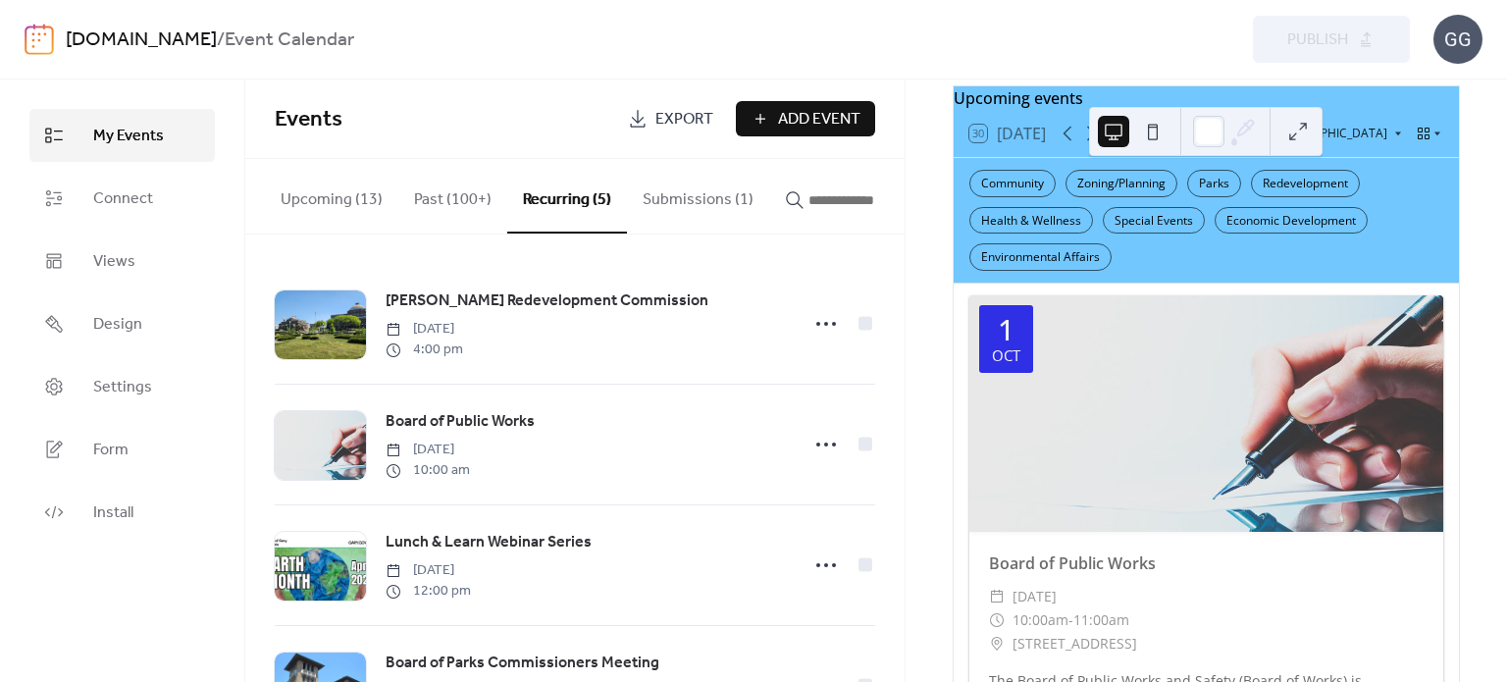
click at [332, 197] on button "Upcoming (13)" at bounding box center [331, 195] width 133 height 73
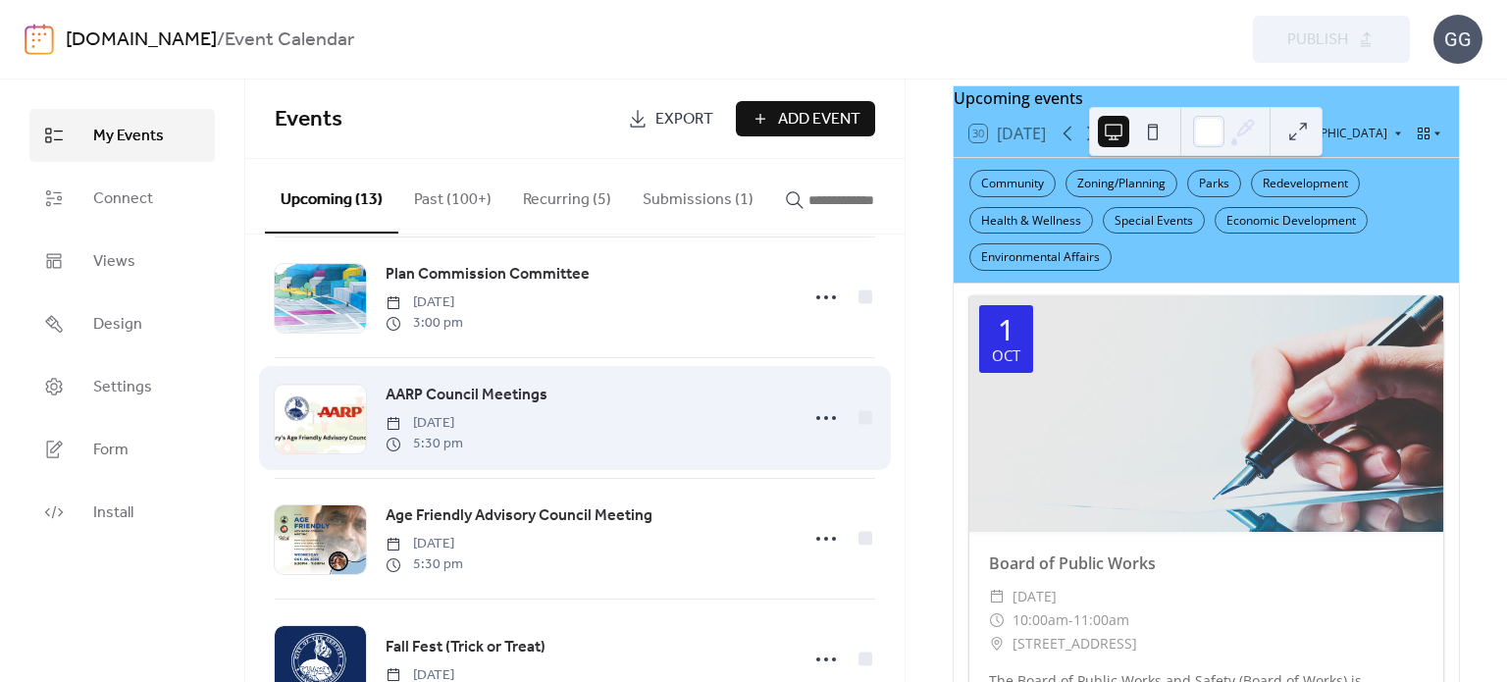
scroll to position [393, 0]
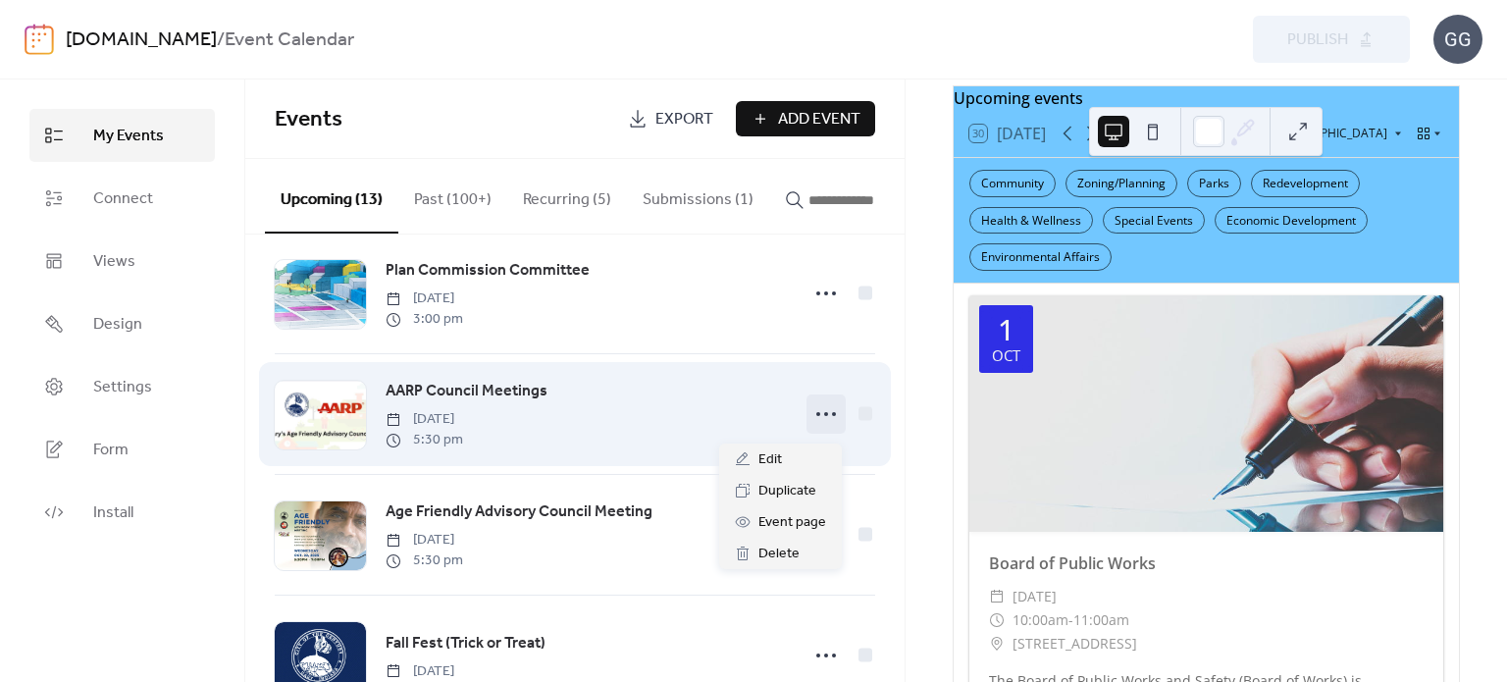
click at [817, 416] on circle at bounding box center [819, 414] width 4 height 4
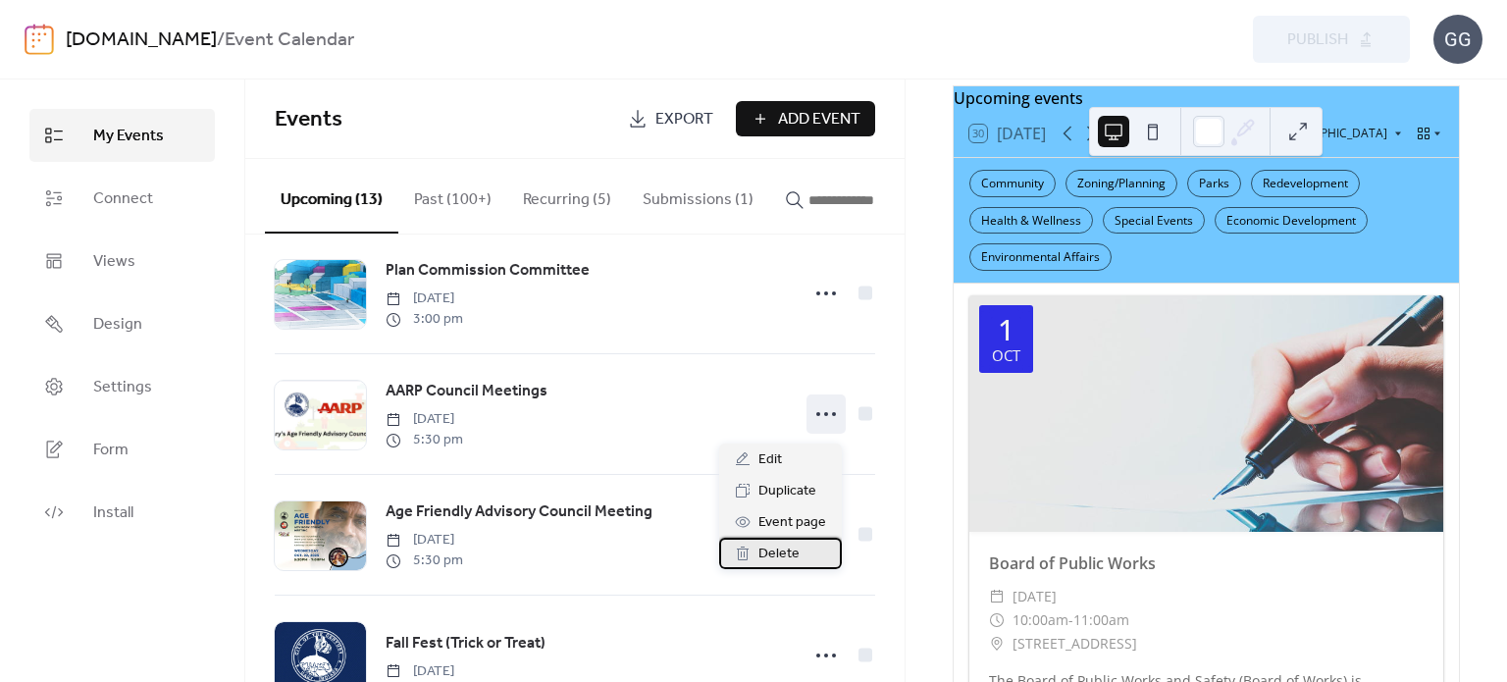
click at [771, 556] on span "Delete" at bounding box center [779, 555] width 41 height 24
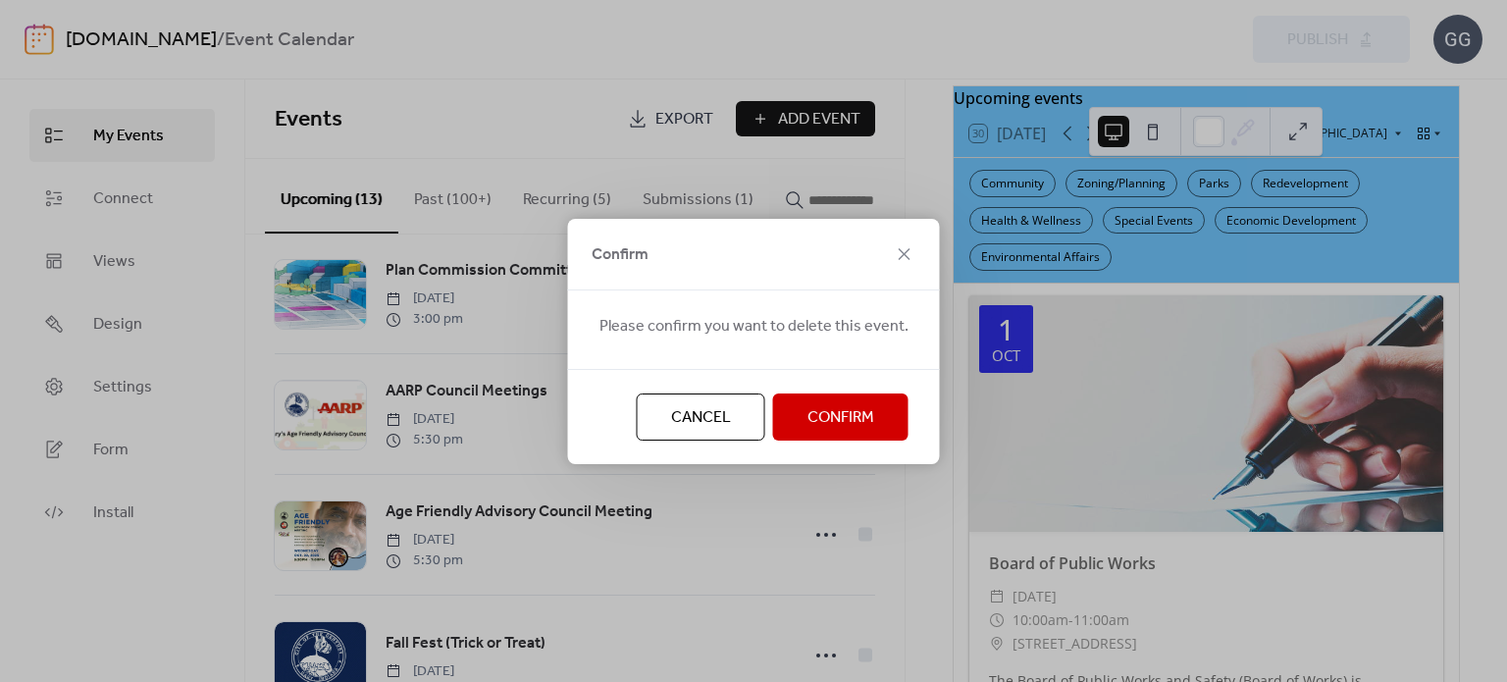
drag, startPoint x: 846, startPoint y: 415, endPoint x: 819, endPoint y: 436, distance: 33.6
click at [846, 416] on span "Confirm" at bounding box center [841, 418] width 67 height 24
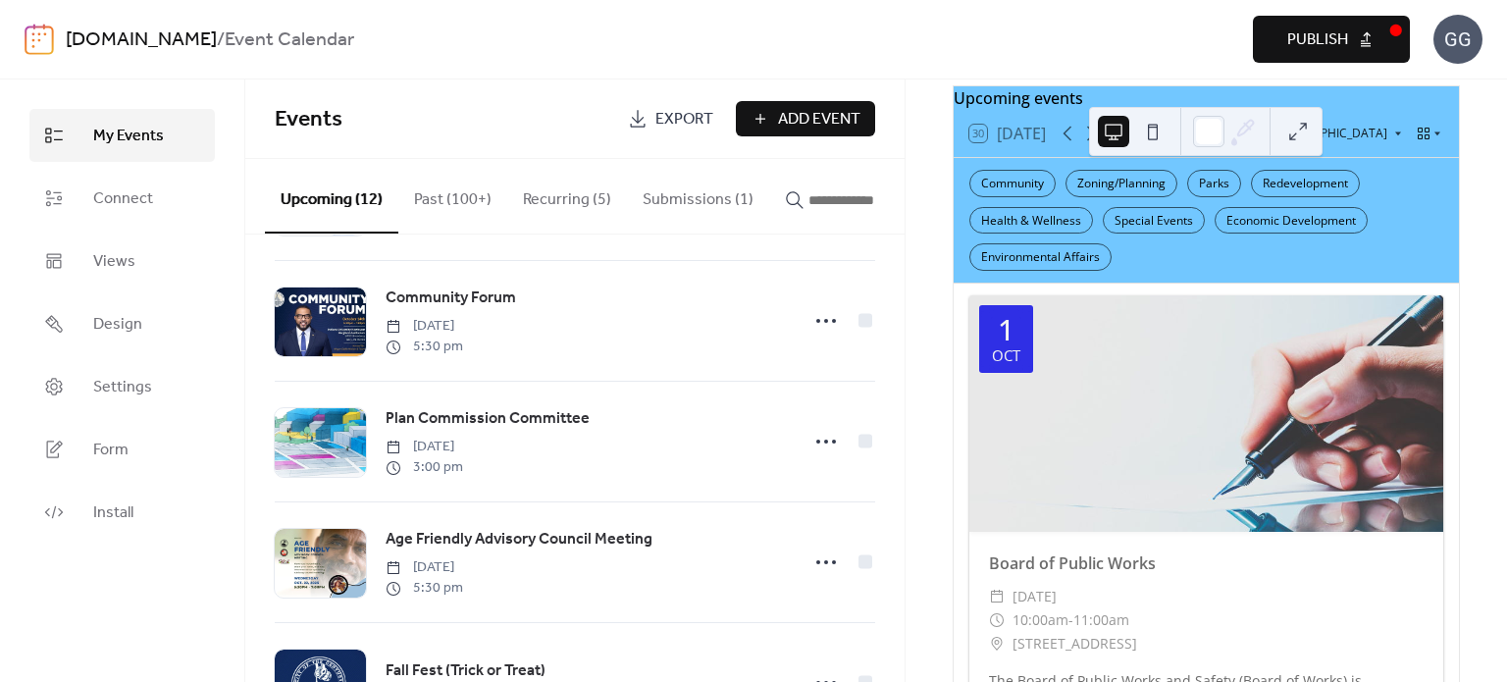
scroll to position [279, 0]
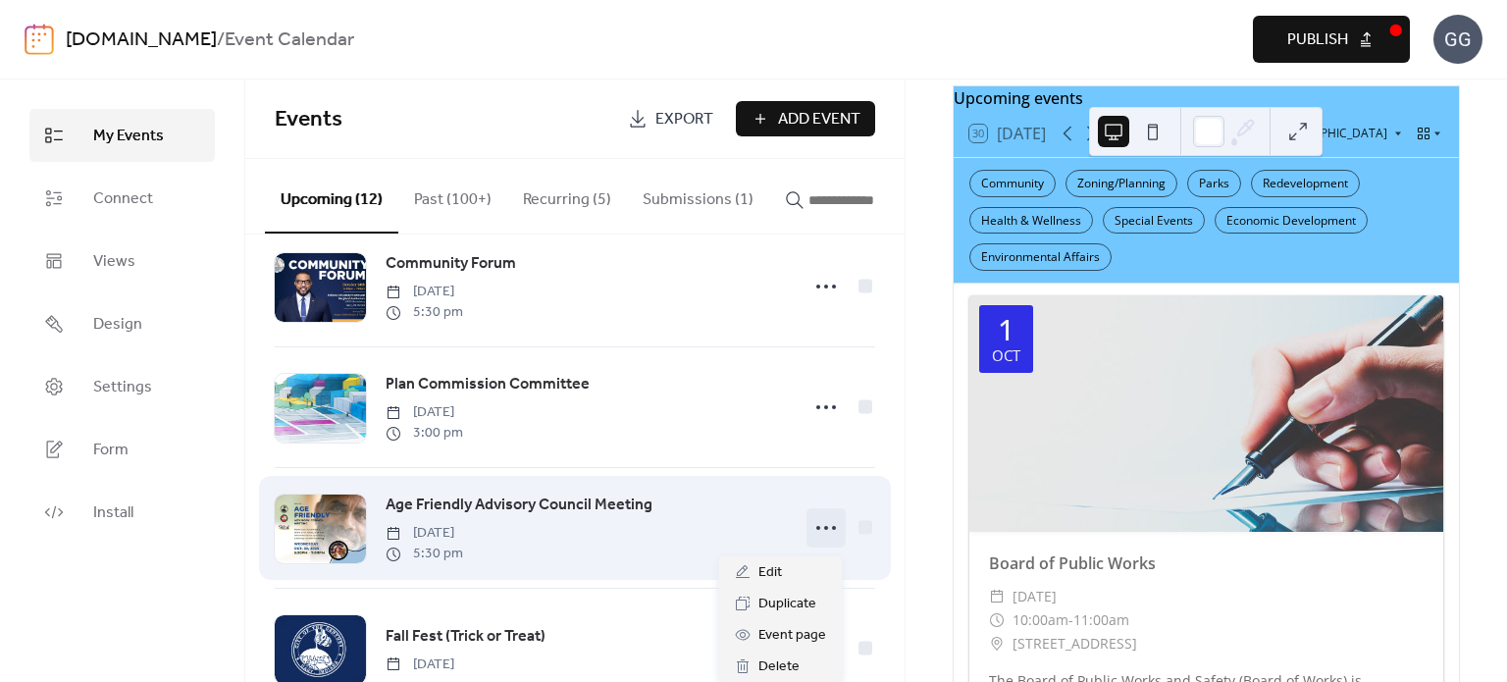
click at [829, 534] on icon at bounding box center [826, 527] width 31 height 31
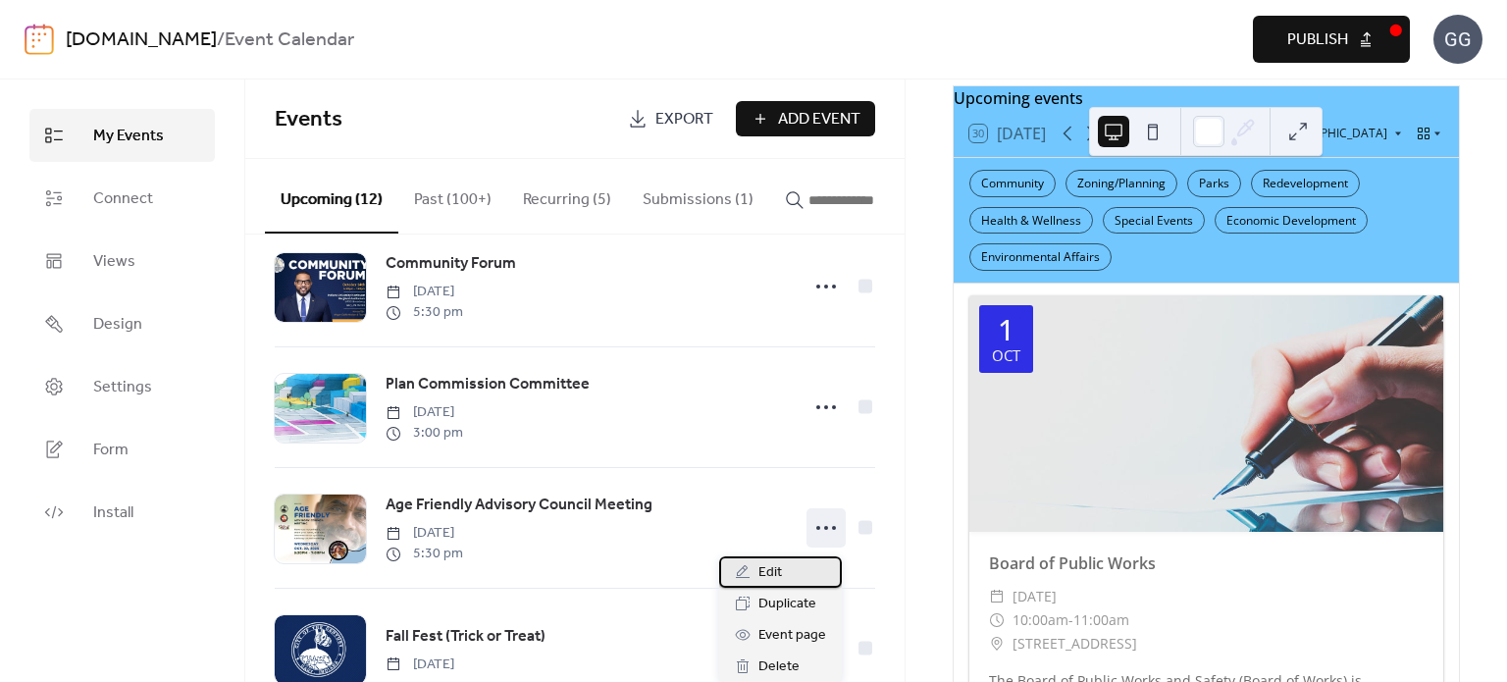
click at [788, 568] on div "Edit" at bounding box center [780, 571] width 123 height 31
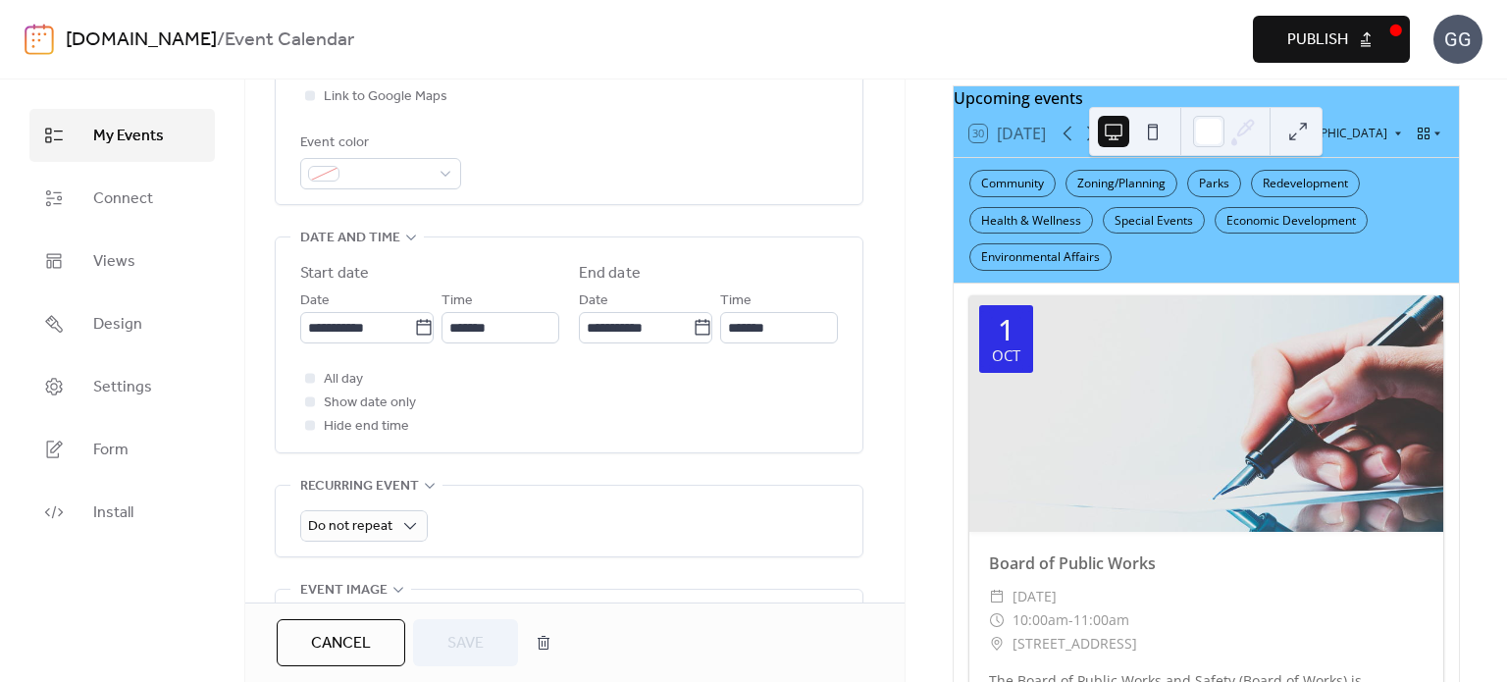
scroll to position [785, 0]
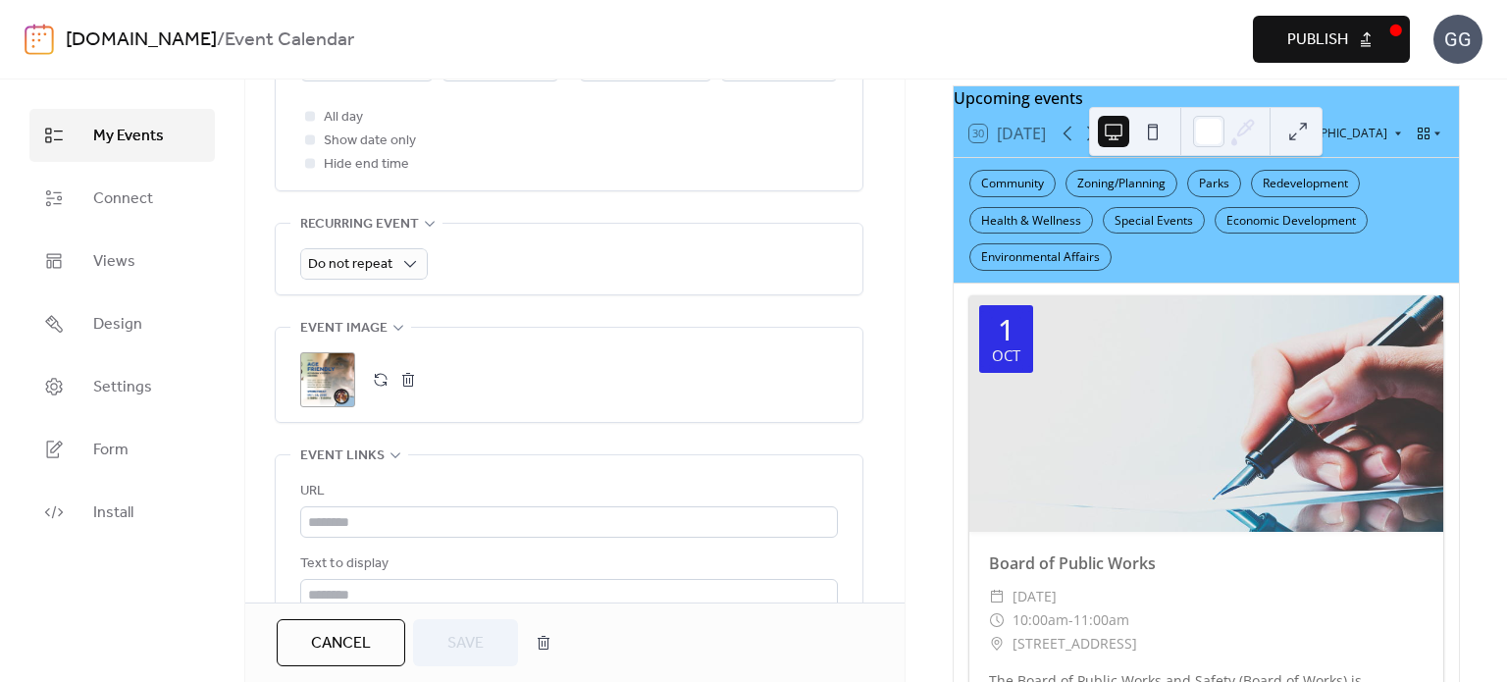
click at [414, 385] on button "button" at bounding box center [408, 379] width 27 height 27
click at [323, 380] on icon at bounding box center [327, 379] width 31 height 31
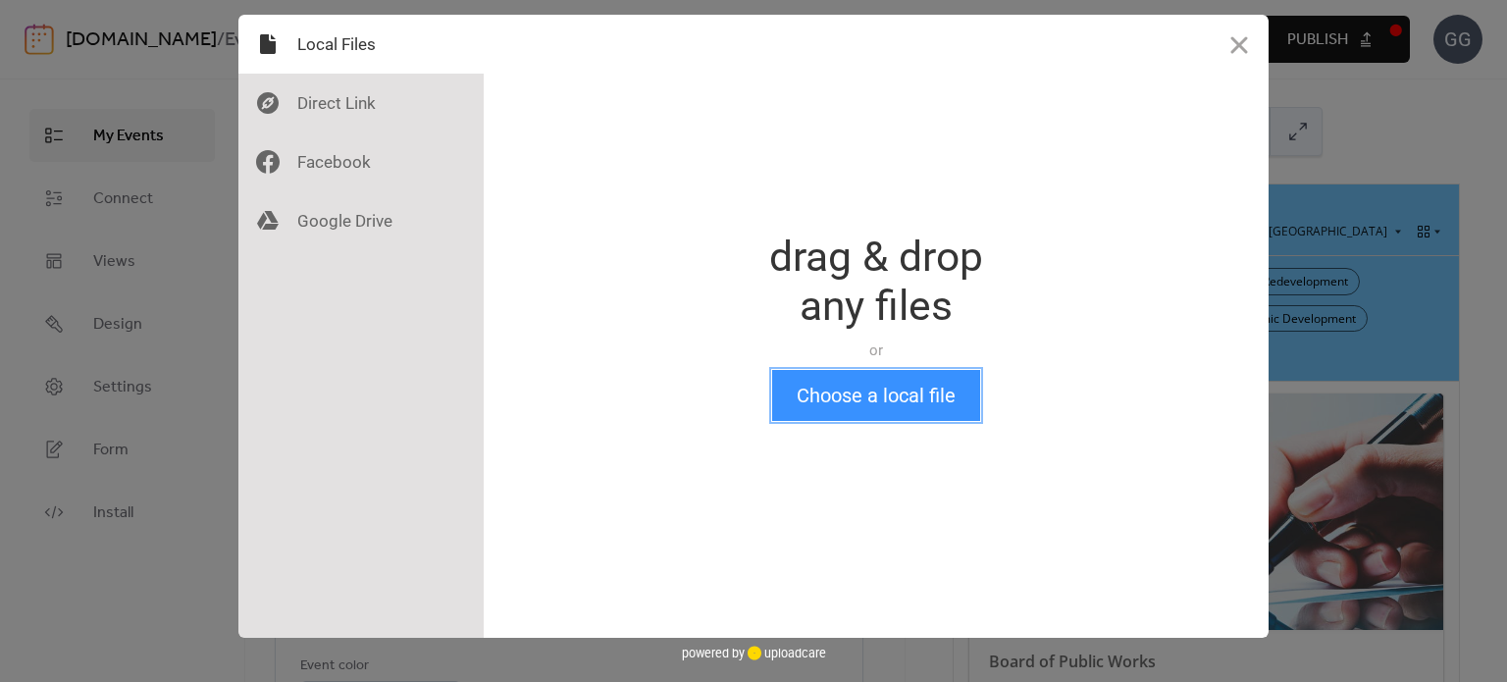
click at [833, 410] on button "Choose a local file" at bounding box center [876, 395] width 208 height 51
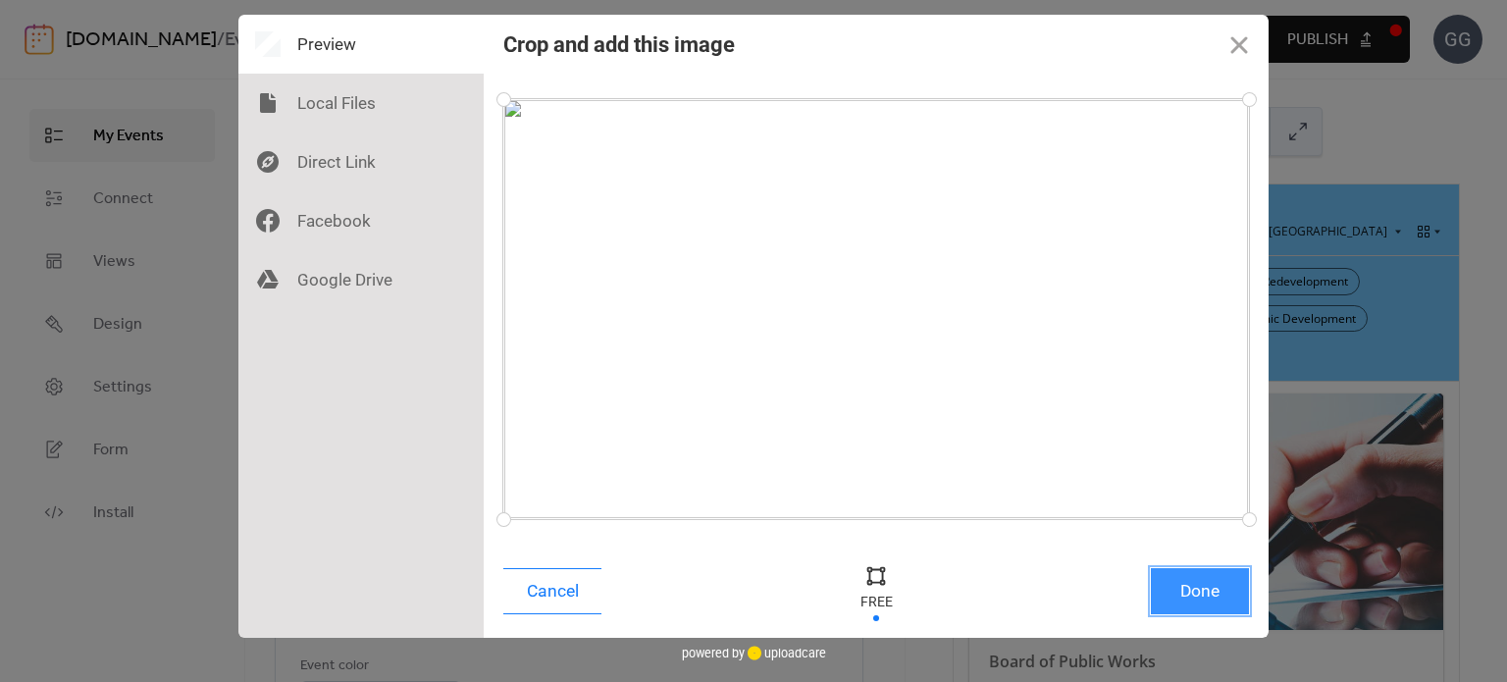
click at [1196, 592] on button "Done" at bounding box center [1200, 591] width 98 height 46
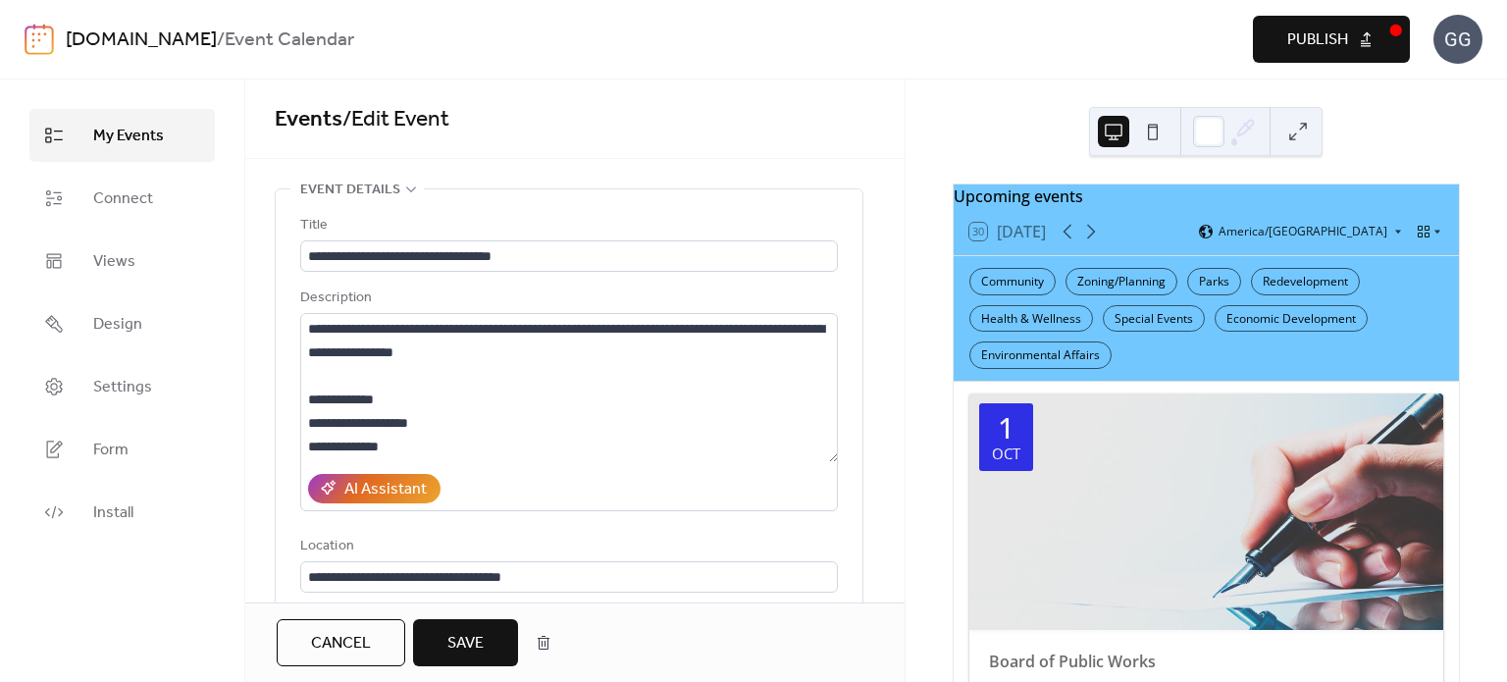
drag, startPoint x: 485, startPoint y: 636, endPoint x: 543, endPoint y: 615, distance: 61.5
click at [487, 636] on button "Save" at bounding box center [465, 642] width 105 height 47
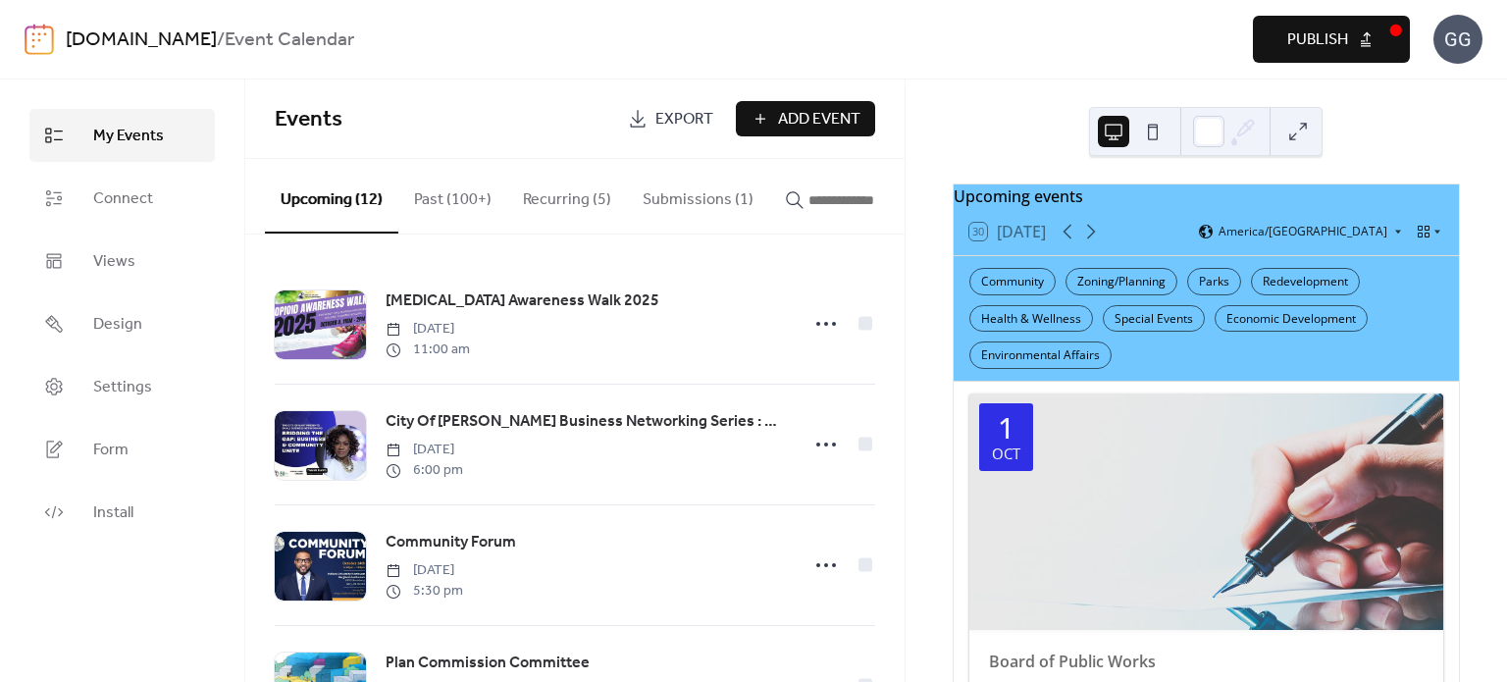
click at [1327, 30] on span "Publish" at bounding box center [1318, 40] width 61 height 24
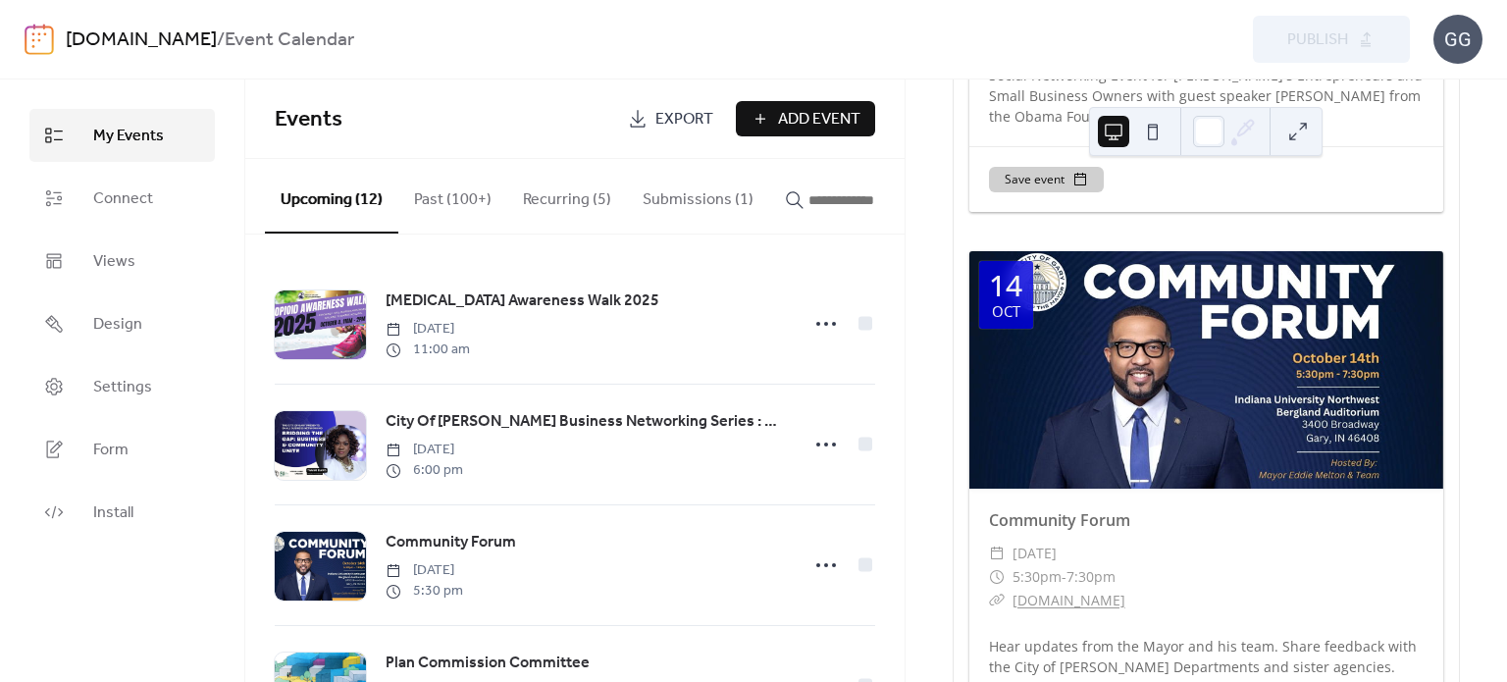
scroll to position [294, 0]
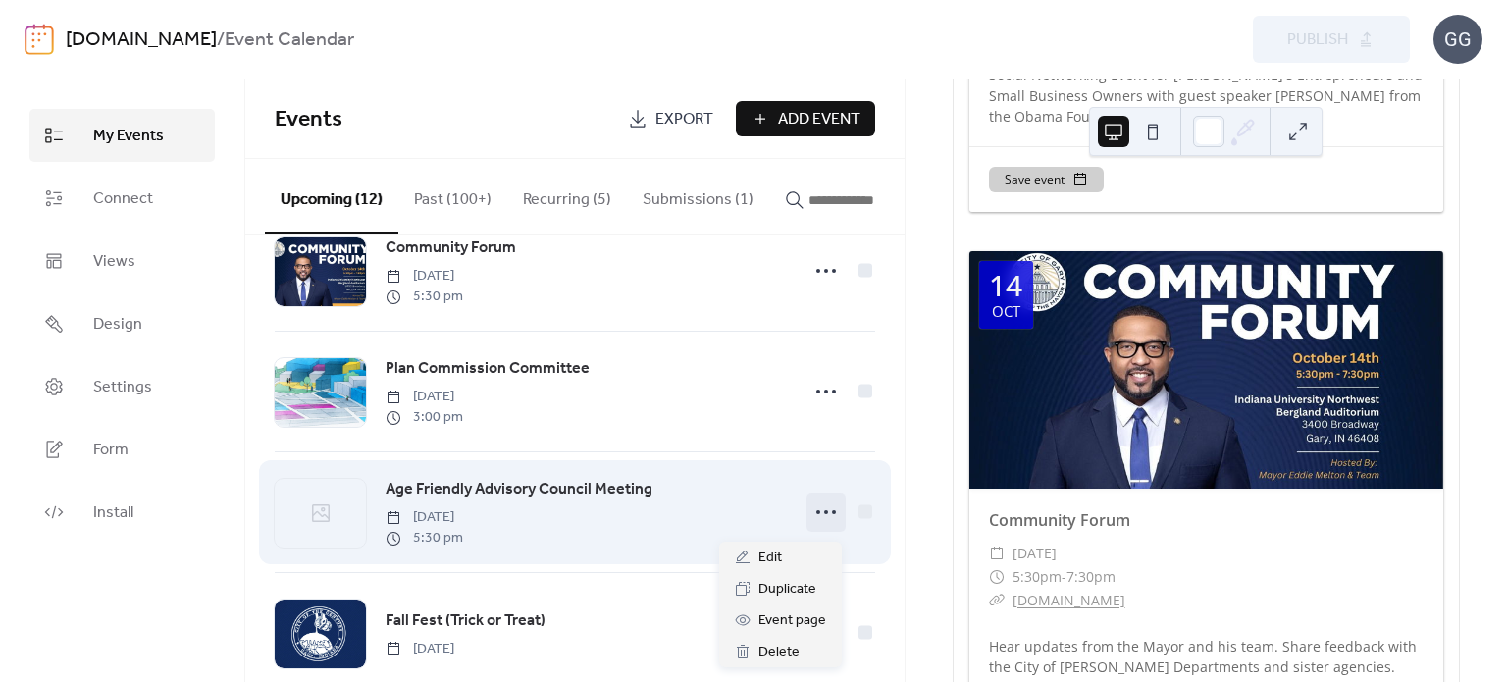
click at [817, 514] on icon at bounding box center [826, 512] width 31 height 31
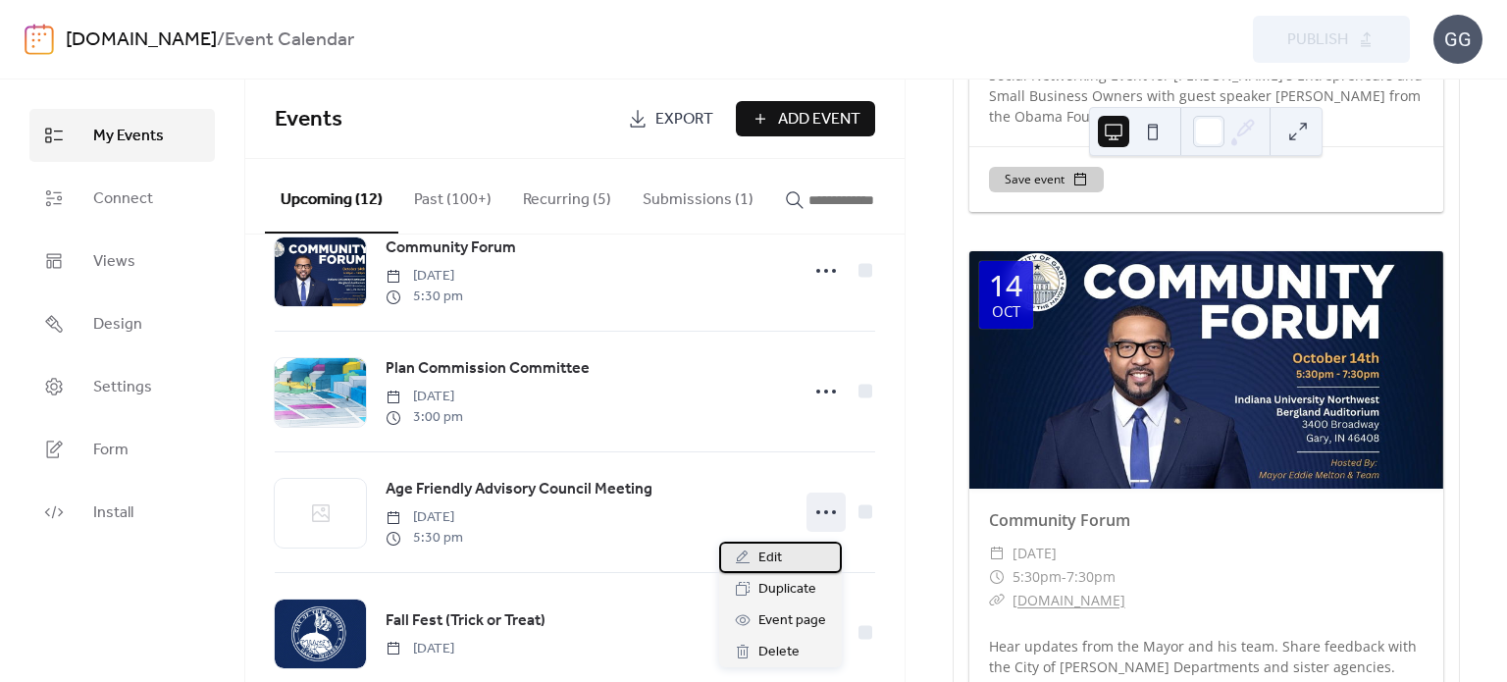
click at [766, 561] on span "Edit" at bounding box center [771, 559] width 24 height 24
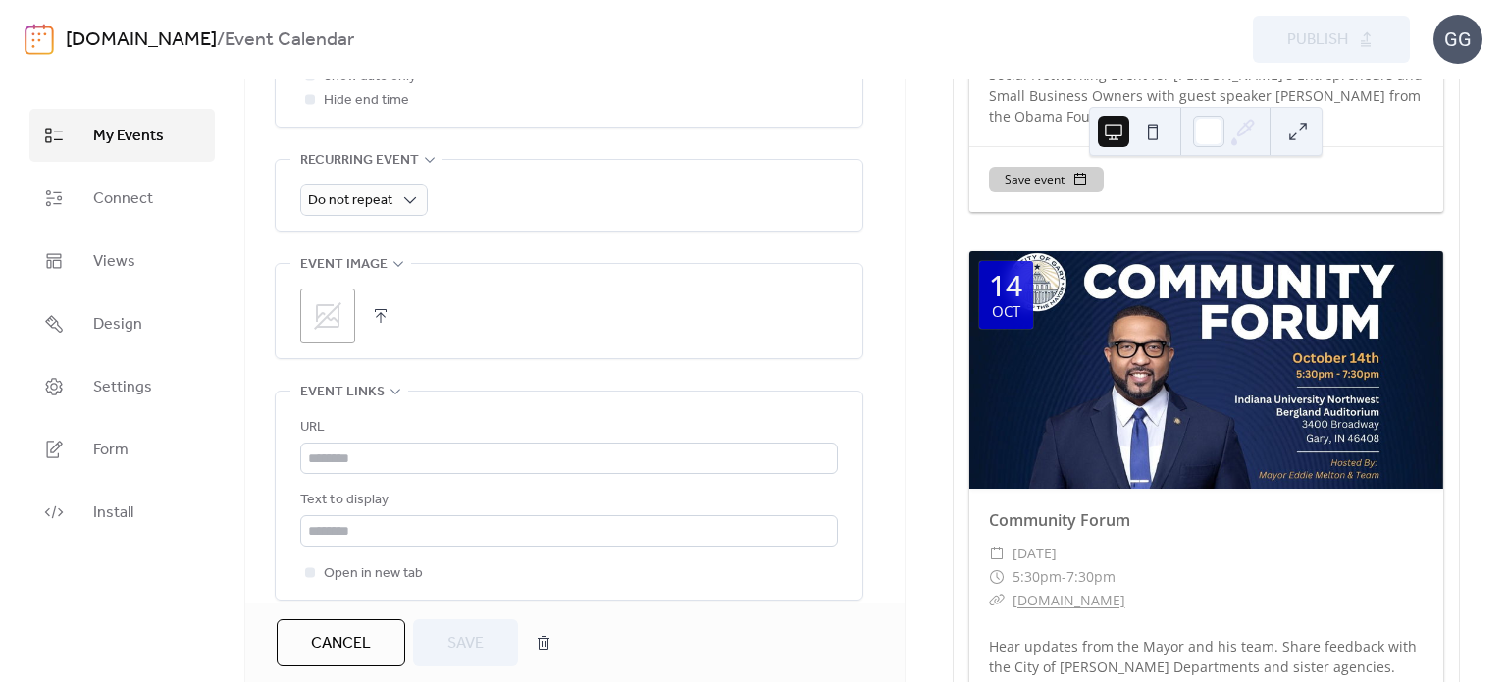
scroll to position [883, 0]
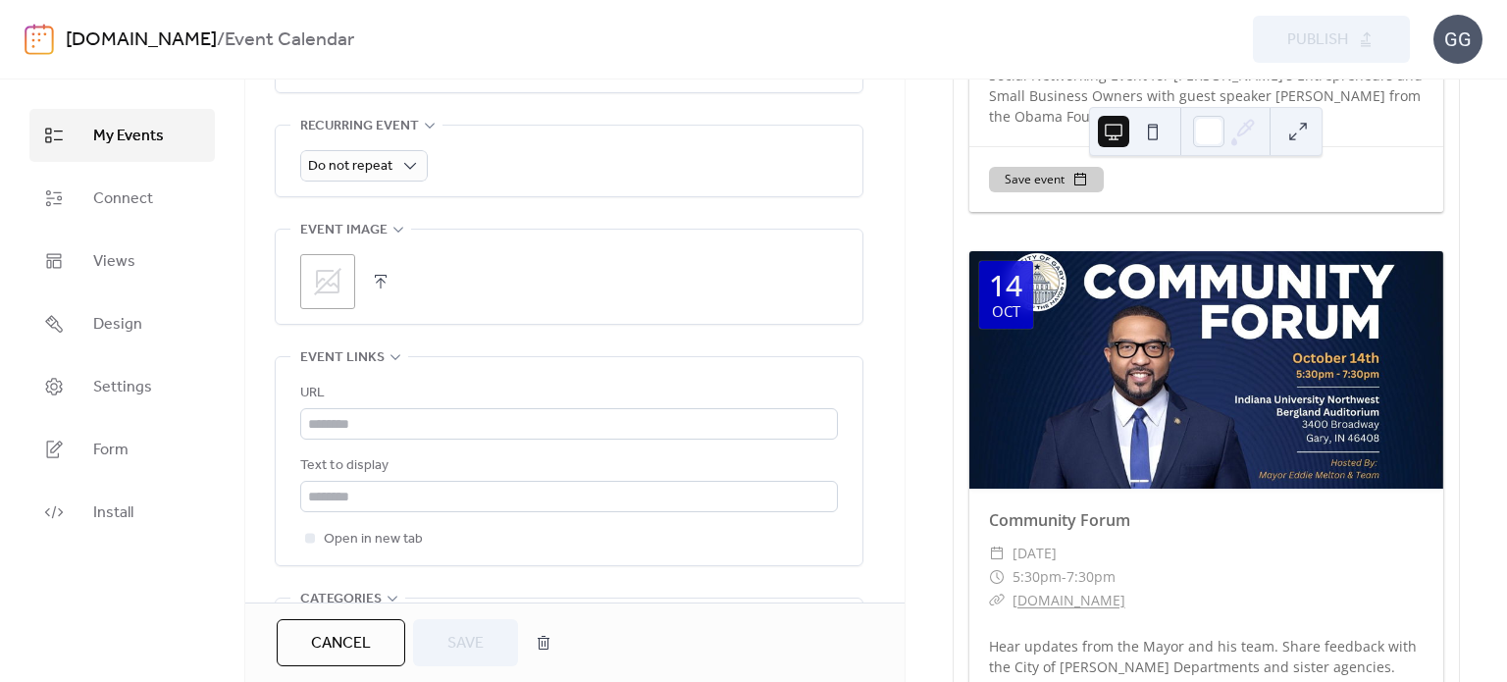
click at [329, 283] on icon at bounding box center [327, 281] width 27 height 27
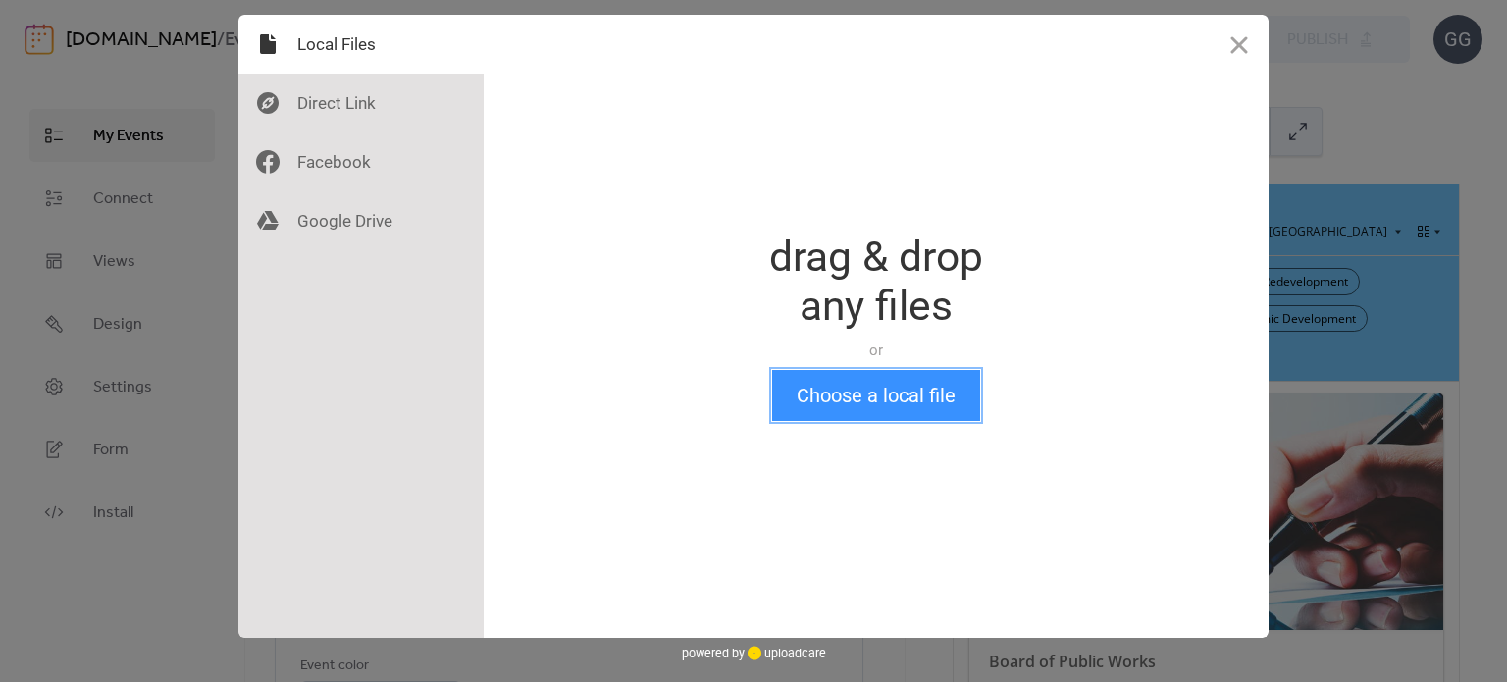
click at [823, 398] on button "Choose a local file" at bounding box center [876, 395] width 208 height 51
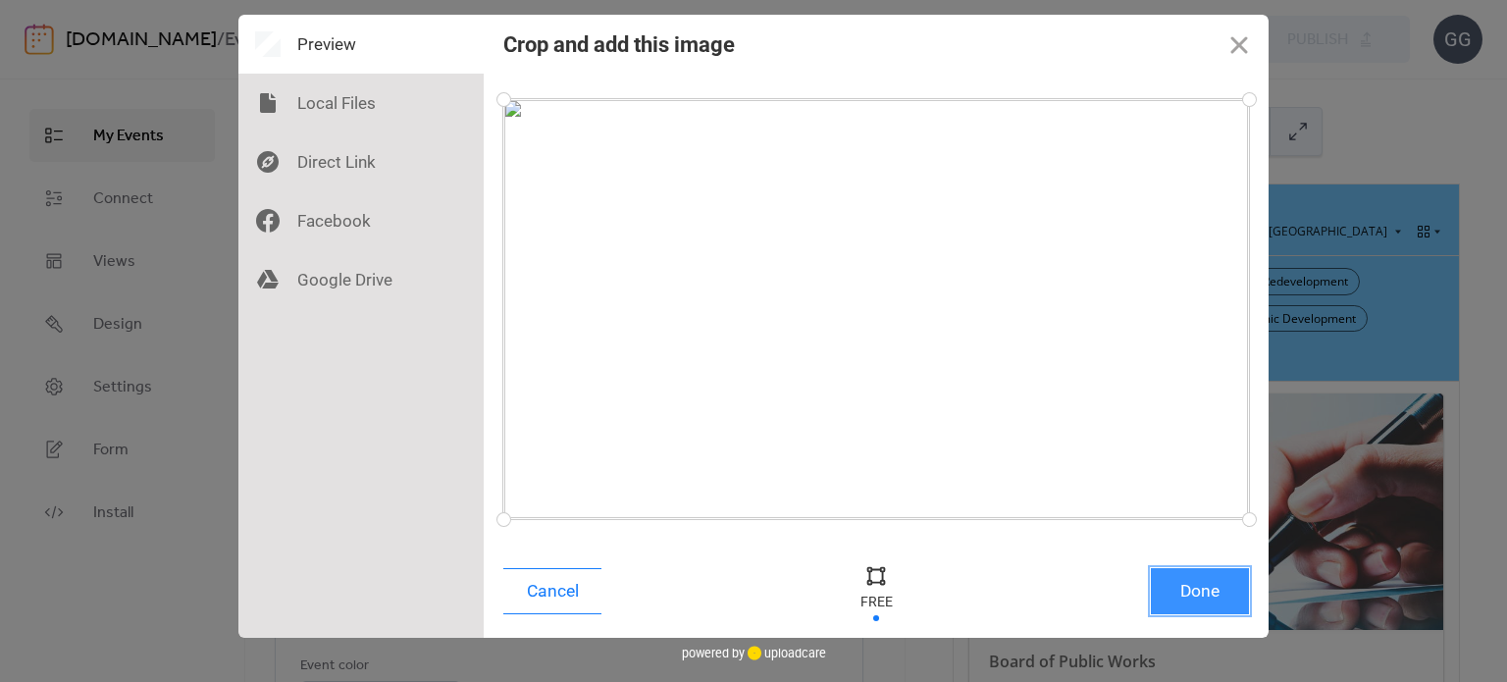
click at [1219, 580] on button "Done" at bounding box center [1200, 591] width 98 height 46
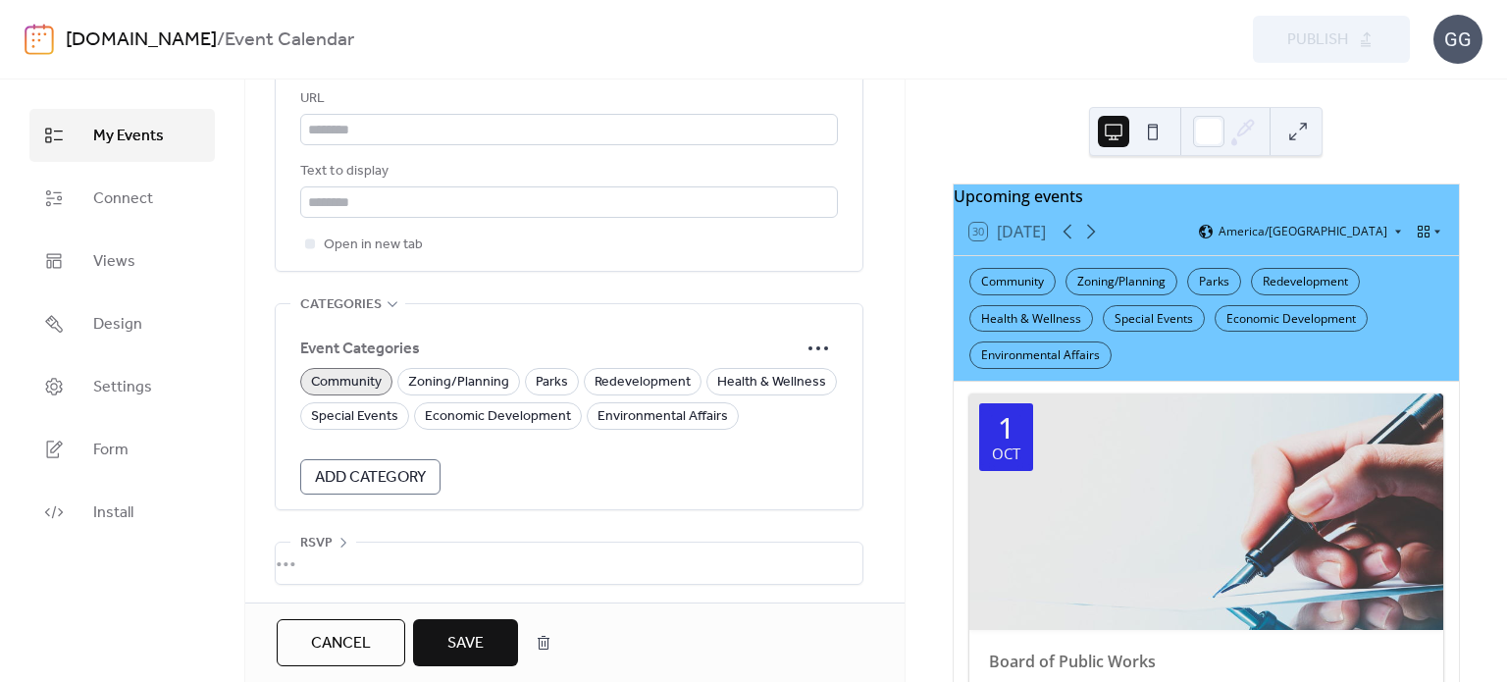
scroll to position [1180, 0]
click at [453, 624] on button "Save" at bounding box center [465, 642] width 105 height 47
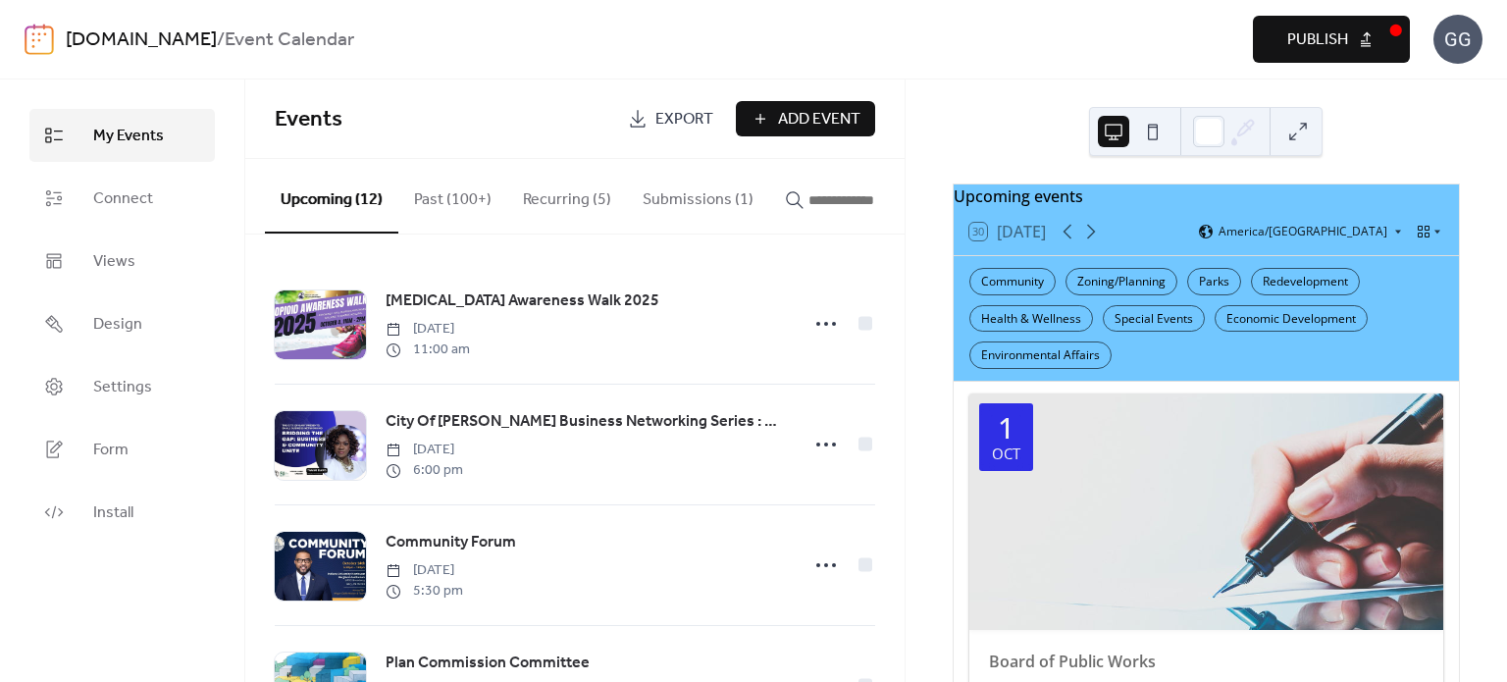
click at [1334, 43] on span "Publish" at bounding box center [1318, 40] width 61 height 24
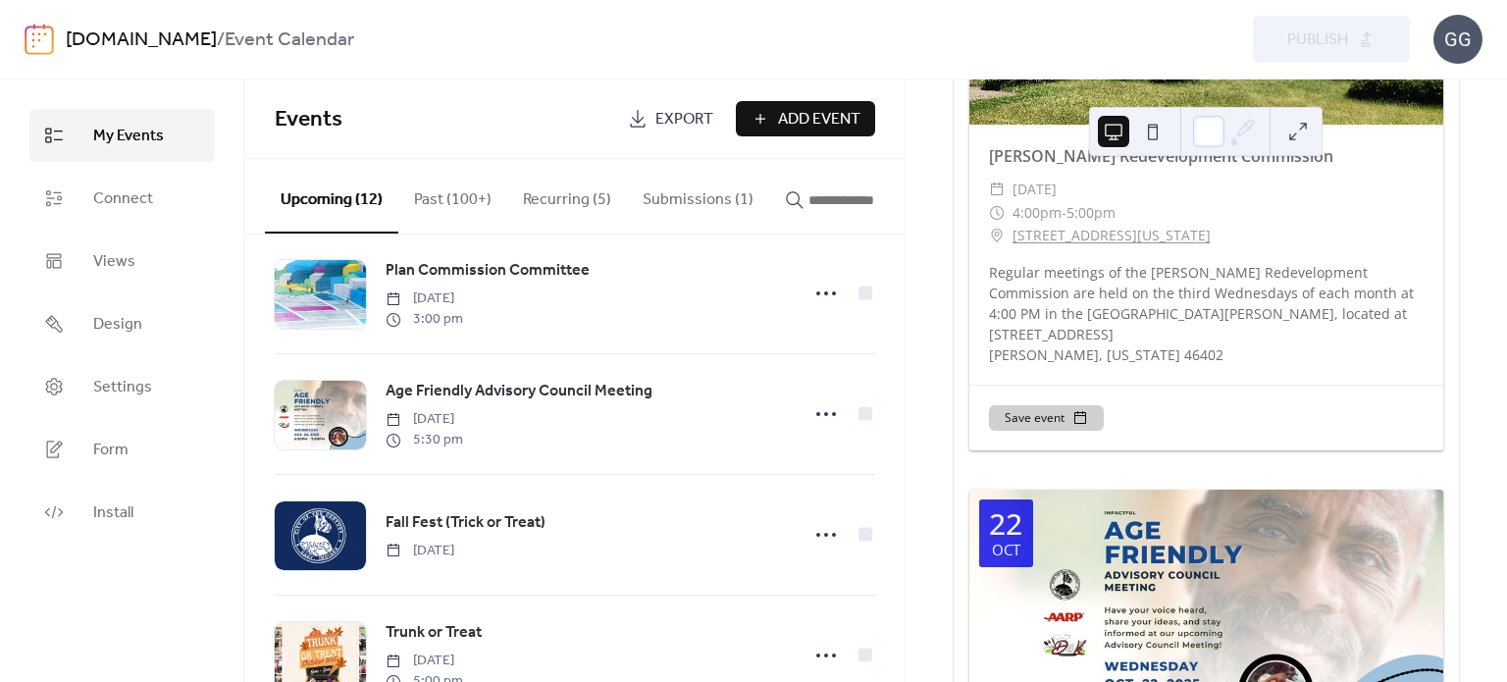
scroll to position [8047, 0]
